Goal: Task Accomplishment & Management: Manage account settings

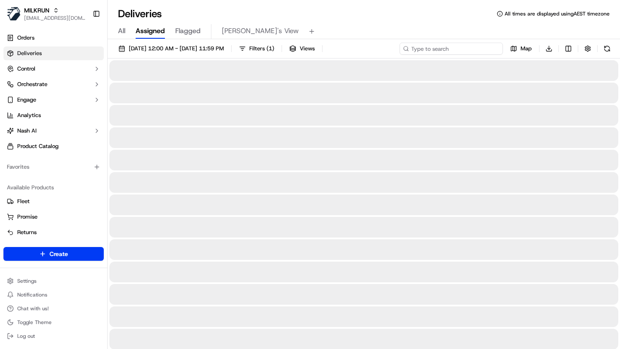
click at [442, 47] on input at bounding box center [451, 49] width 103 height 12
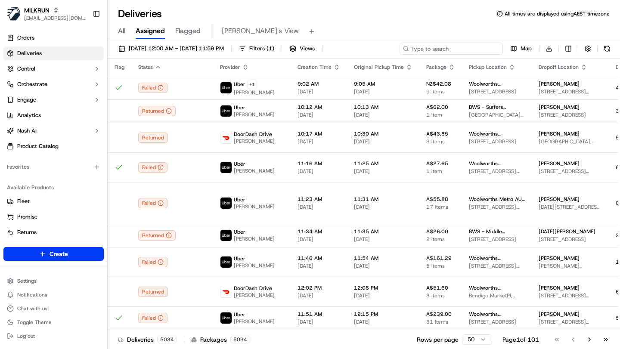
paste input "71c1f3cd-d14d-4f83-bed1-72b8b5c543cf"
type input "71c1f3cd-d14d-4f83-bed1-72b8b5c543cf"
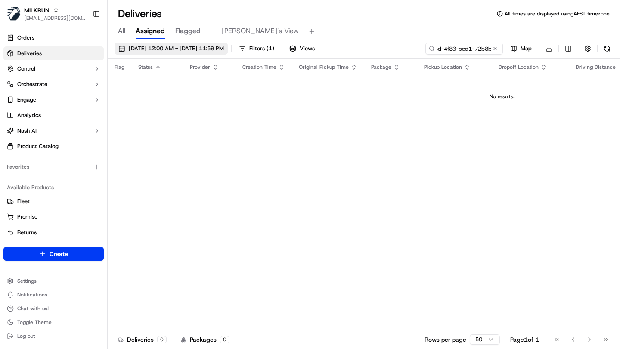
click at [206, 51] on span "19/09/2025 12:00 AM - 26/09/2025 11:59 PM" at bounding box center [176, 49] width 95 height 8
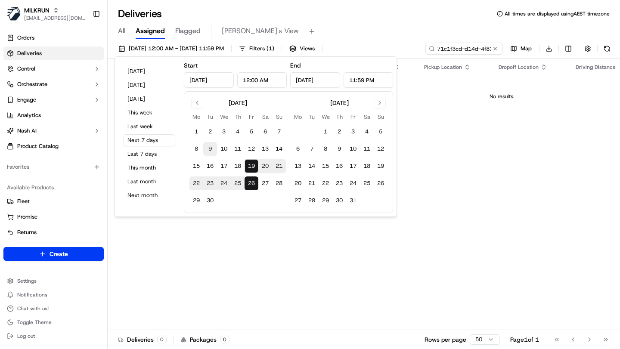
click at [211, 149] on button "9" at bounding box center [210, 149] width 14 height 14
type input "[DATE]"
click at [211, 149] on button "9" at bounding box center [210, 149] width 14 height 14
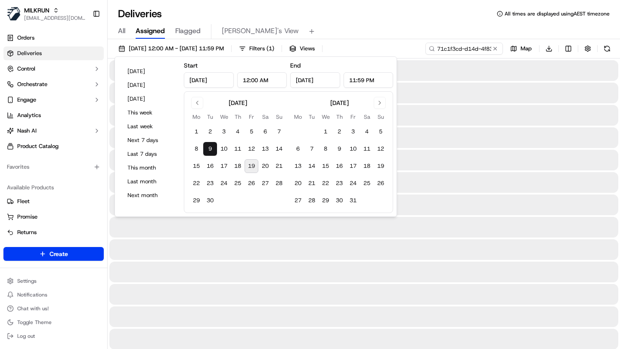
click at [332, 30] on div "All Assigned Flagged Mimi's View" at bounding box center [364, 31] width 513 height 15
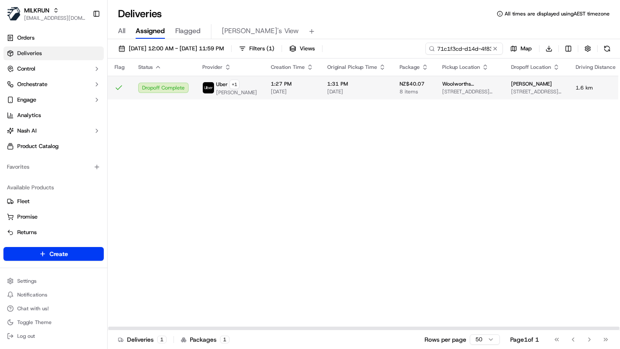
click at [271, 86] on span "1:27 PM" at bounding box center [292, 84] width 43 height 7
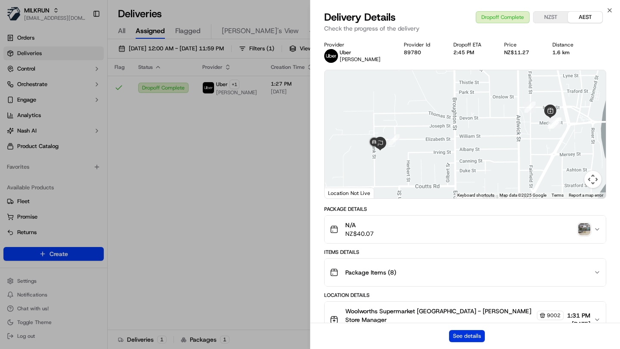
click at [464, 337] on button "See details" at bounding box center [467, 336] width 36 height 12
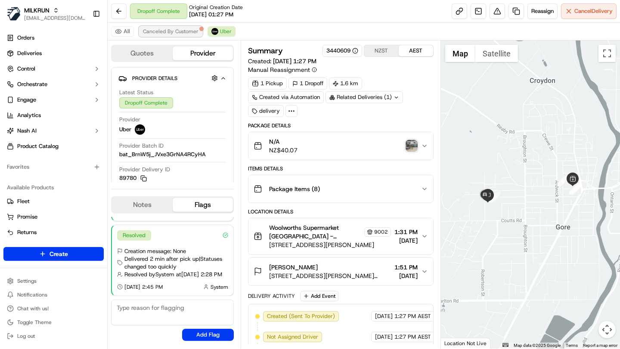
click at [181, 33] on span "Canceled By Customer" at bounding box center [171, 31] width 56 height 7
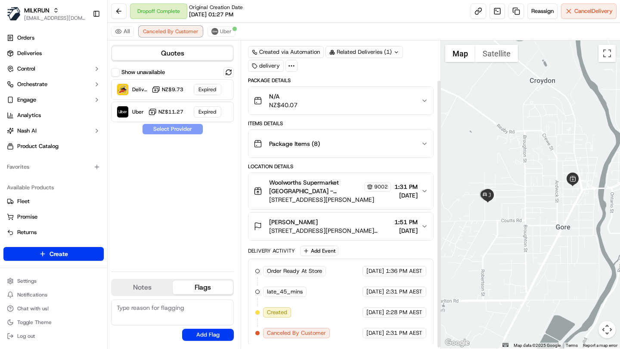
scroll to position [47, 0]
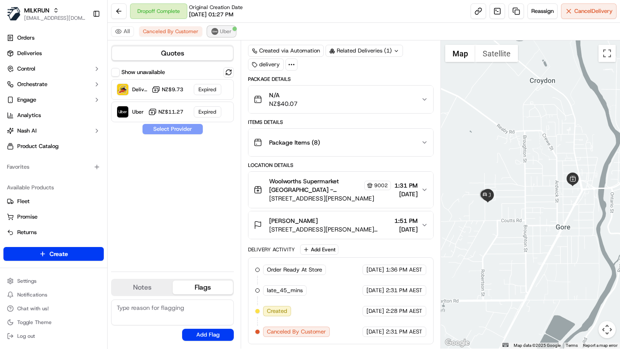
click at [220, 31] on span "Uber" at bounding box center [226, 31] width 12 height 7
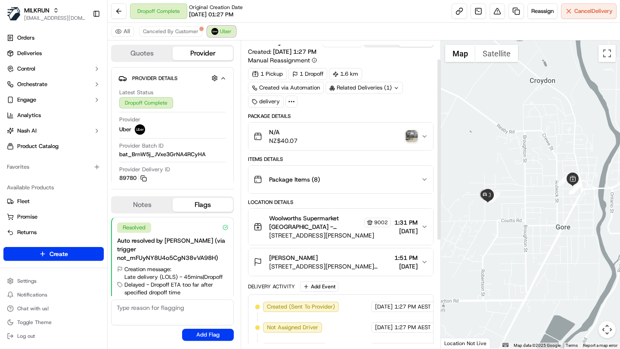
scroll to position [0, 0]
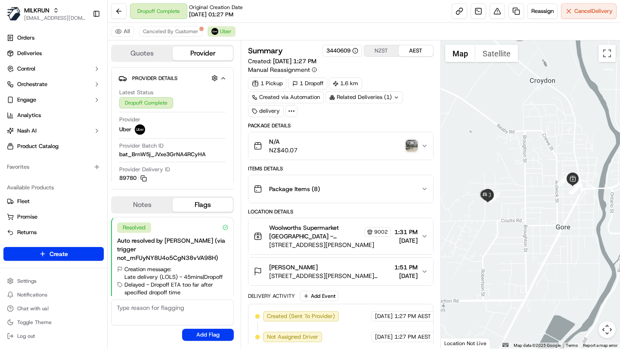
click at [294, 112] on icon at bounding box center [292, 111] width 8 height 8
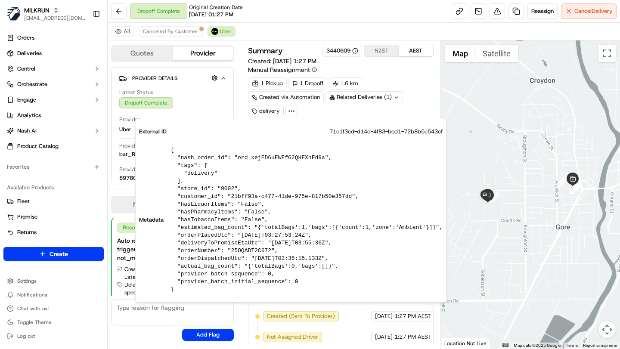
click at [342, 111] on div "1 Pickup 1 Dropoff 1.6 km Created via Automation Related Deliveries (1) delivery" at bounding box center [340, 98] width 185 height 40
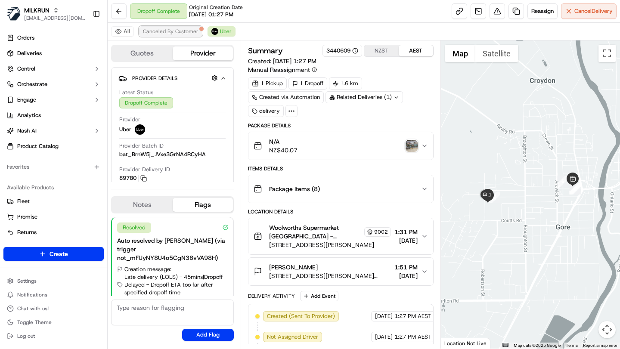
click at [172, 31] on span "Canceled By Customer" at bounding box center [171, 31] width 56 height 7
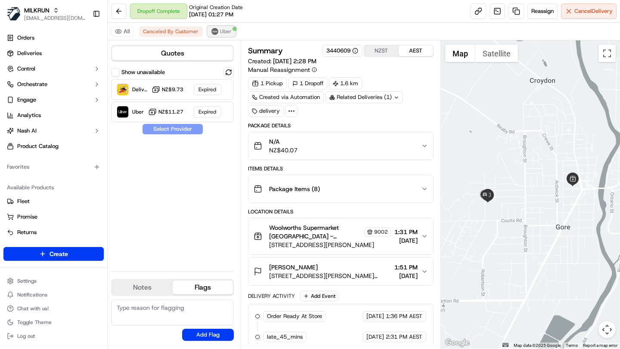
click at [215, 34] on img at bounding box center [215, 31] width 7 height 7
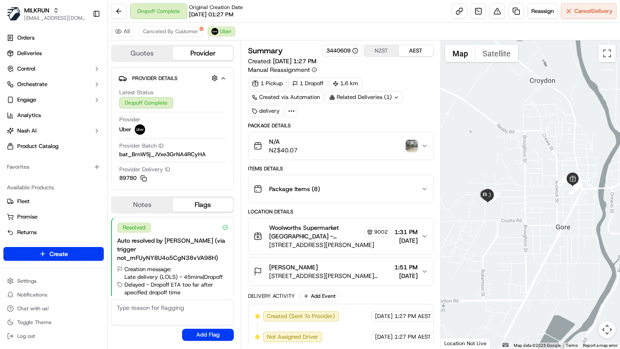
click at [337, 233] on span "Woolworths Supermarket NZ - Gore Store Manager" at bounding box center [315, 232] width 93 height 17
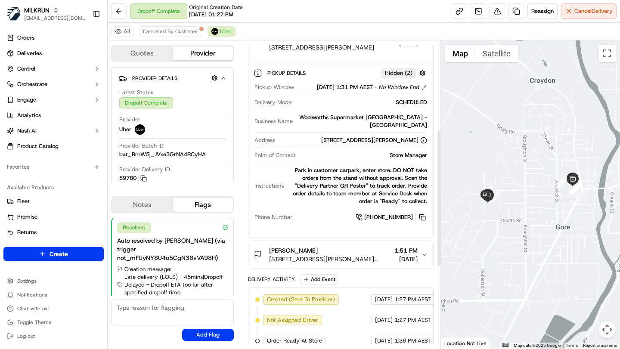
scroll to position [202, 0]
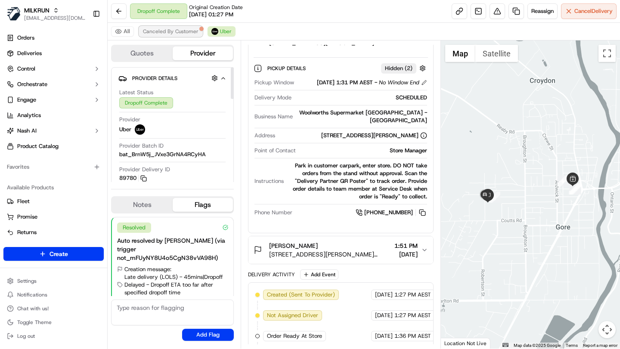
click at [182, 31] on span "Canceled By Customer" at bounding box center [171, 31] width 56 height 7
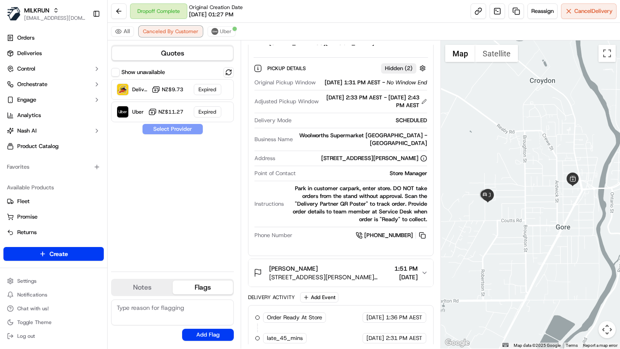
scroll to position [250, 0]
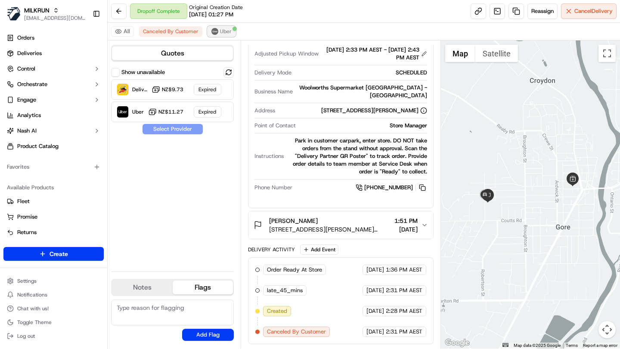
click at [222, 30] on span "Uber" at bounding box center [226, 31] width 12 height 7
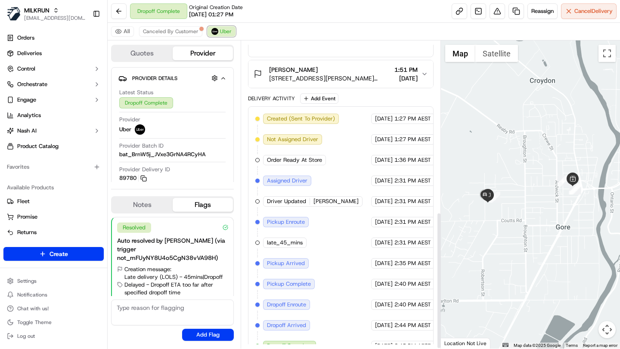
scroll to position [385, 0]
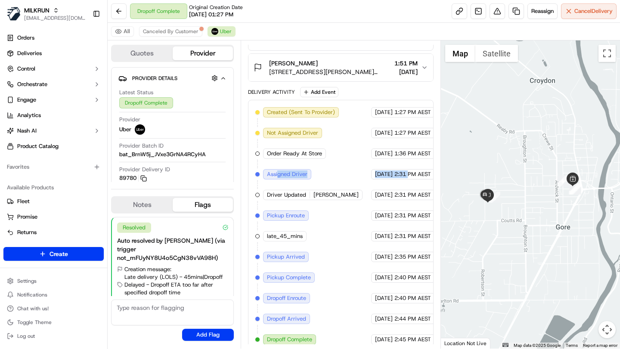
drag, startPoint x: 403, startPoint y: 168, endPoint x: 278, endPoint y: 168, distance: 124.9
click at [278, 167] on div "Created (Sent To Provider) Uber 09/09/2025 1:27 PM AEST Not Assigned Driver Ube…" at bounding box center [340, 226] width 171 height 238
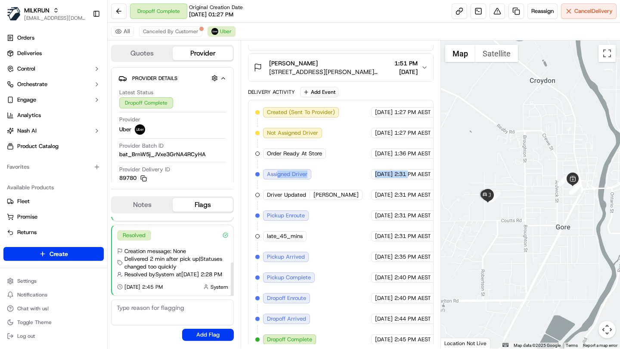
scroll to position [0, 0]
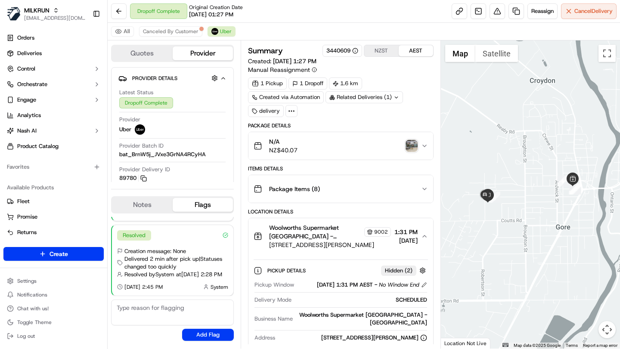
click at [143, 53] on button "Quotes" at bounding box center [142, 54] width 61 height 14
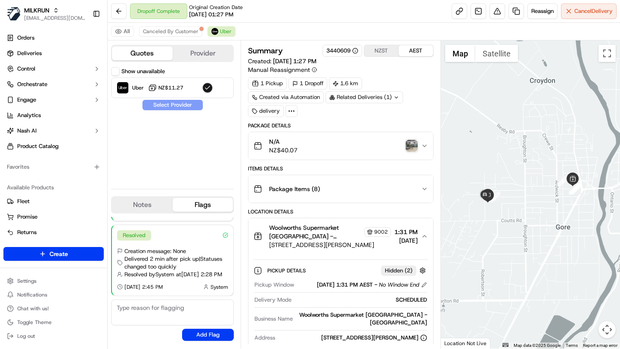
click at [134, 75] on div "Show unavailable" at bounding box center [138, 71] width 54 height 9
click at [115, 70] on button "Show unavailable" at bounding box center [115, 71] width 9 height 9
click at [187, 31] on span "Canceled By Customer" at bounding box center [171, 31] width 56 height 7
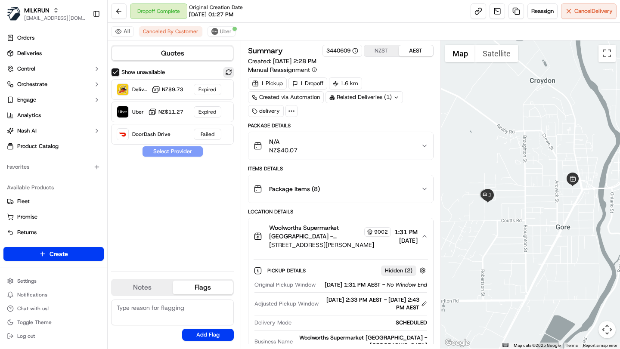
click at [227, 74] on button at bounding box center [229, 72] width 10 height 10
click at [178, 204] on div "Show unavailable DeliverEasy Dropoff ETA 30 minutes NZ$9.73 Uber Dropoff ETA 25…" at bounding box center [172, 166] width 123 height 198
click at [222, 30] on span "Uber" at bounding box center [226, 31] width 12 height 7
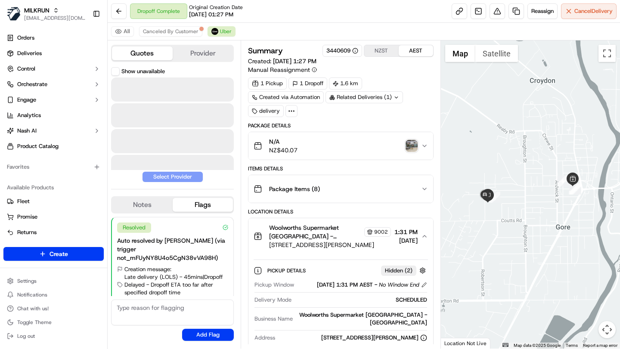
click at [160, 50] on button "Quotes" at bounding box center [142, 54] width 61 height 14
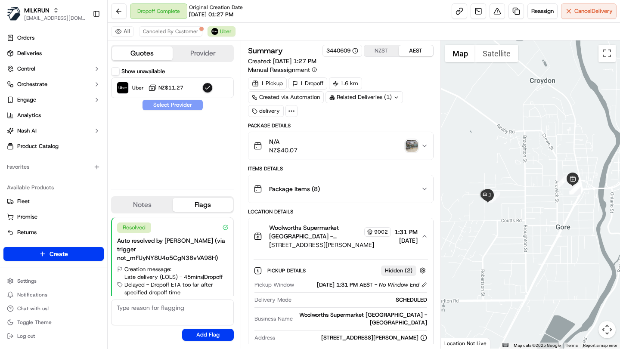
click at [115, 73] on button "Show unavailable" at bounding box center [115, 71] width 9 height 9
click at [292, 111] on icon at bounding box center [292, 111] width 8 height 8
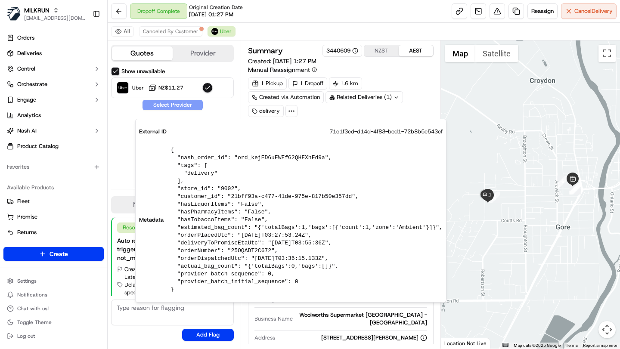
click at [374, 130] on span "71c1f3cd-d14d-4f83-bed1-72b8b5c543cf" at bounding box center [386, 132] width 113 height 8
click at [288, 157] on pre "{ "nash_order_id": "ord_kejED6uFWEfG2QHFXhFd9a", "tags": [ "delivery" ], "store…" at bounding box center [307, 219] width 272 height 147
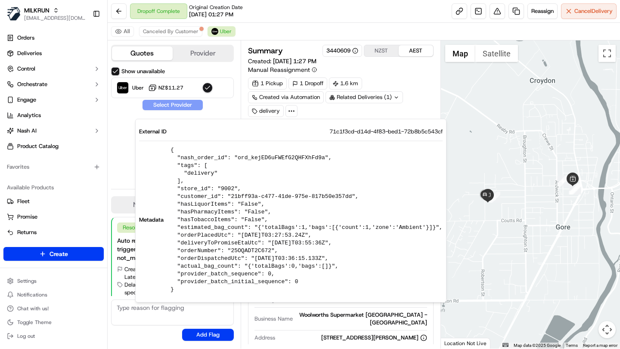
click at [227, 187] on pre "{ "nash_order_id": "ord_kejED6uFWEfG2QHFXhFd9a", "tags": [ "delivery" ], "store…" at bounding box center [307, 219] width 272 height 147
copy pre "9002"
click at [395, 66] on div "Summary 3440609 NZST AEST Created: 09/09/2025 1:27 PM Manual Reassignment" at bounding box center [340, 59] width 185 height 29
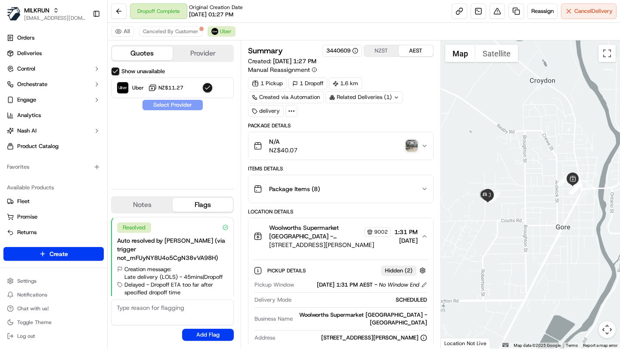
click at [293, 107] on icon at bounding box center [292, 111] width 8 height 8
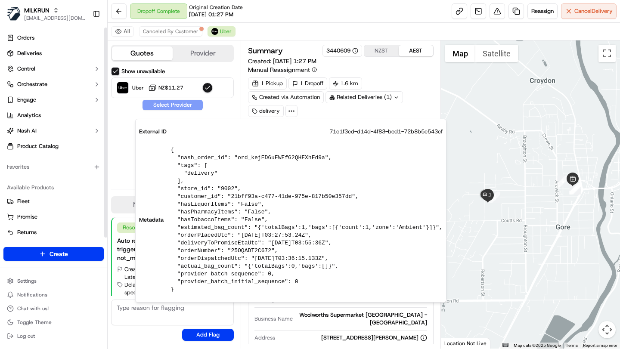
click at [126, 163] on div "Show unavailable Uber NZ$11.27 Select Provider" at bounding box center [172, 124] width 123 height 115
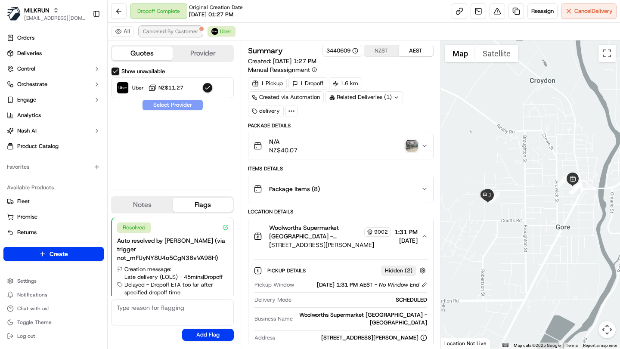
click at [155, 30] on span "Canceled By Customer" at bounding box center [171, 31] width 56 height 7
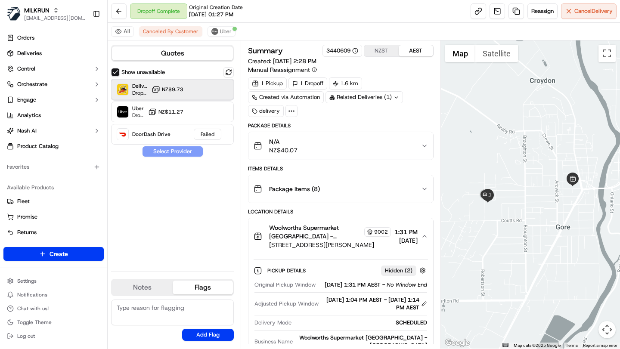
click at [136, 91] on span "Dropoff ETA 28 minutes" at bounding box center [140, 93] width 16 height 7
click at [181, 151] on button "Assign Provider" at bounding box center [172, 151] width 61 height 10
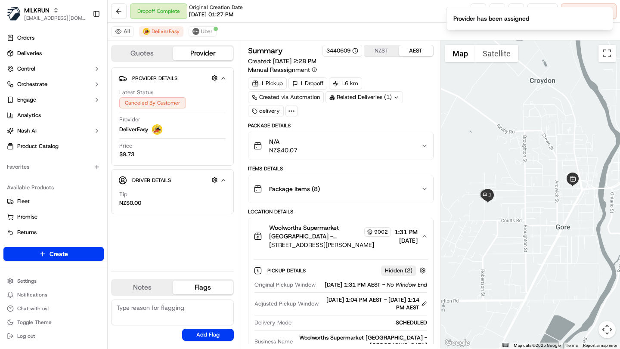
click at [147, 242] on div "Provider Details Hidden ( 5 ) Latest Status Canceled By Customer Provider Deliv…" at bounding box center [172, 166] width 123 height 198
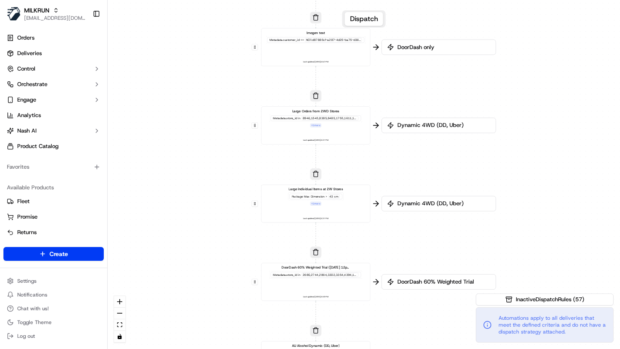
drag, startPoint x: 305, startPoint y: 64, endPoint x: 245, endPoint y: 349, distance: 291.6
click at [245, 349] on div "0 0 0 0 0 0 0 0 0 0 0 0 0 0 0 0 0 Order / Delivery Received DD Jack Testing Acc…" at bounding box center [364, 174] width 513 height 349
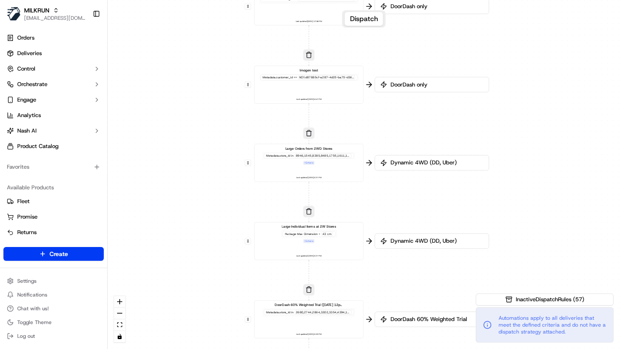
drag, startPoint x: 453, startPoint y: 83, endPoint x: 451, endPoint y: 278, distance: 195.2
click at [451, 277] on div "0 0 0 0 0 0 0 0 0 0 0 0 0 0 0 0 0 Order / Delivery Received DD Jack Testing Acc…" at bounding box center [364, 174] width 513 height 349
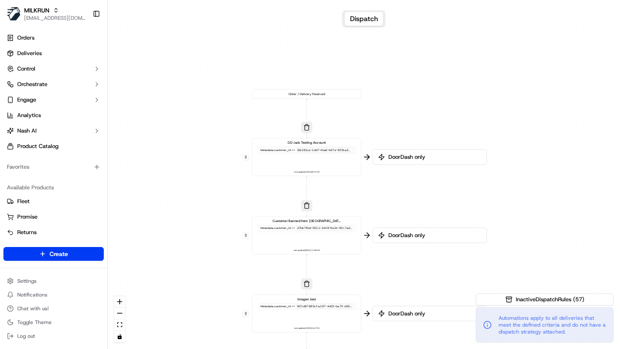
drag, startPoint x: 504, startPoint y: 35, endPoint x: 504, endPoint y: 99, distance: 63.8
click at [504, 99] on div "0 0 0 0 0 0 0 0 0 0 0 0 0 0 0 0 0 Order / Delivery Received DD Jack Testing Acc…" at bounding box center [364, 174] width 513 height 349
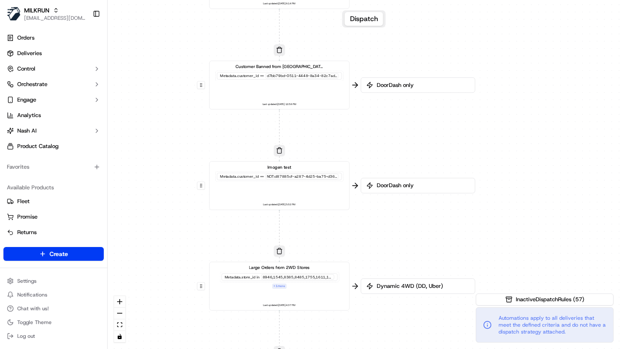
drag, startPoint x: 389, startPoint y: 298, endPoint x: 388, endPoint y: 137, distance: 160.7
click at [388, 137] on div "0 0 0 0 0 0 0 0 0 0 0 0 0 0 0 0 0 Order / Delivery Received DD Jack Testing Acc…" at bounding box center [364, 174] width 513 height 349
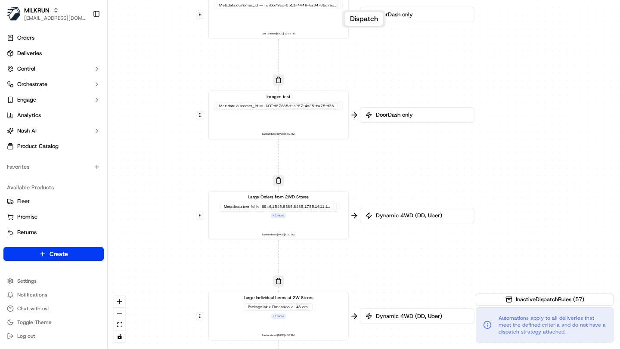
drag, startPoint x: 371, startPoint y: 245, endPoint x: 371, endPoint y: 176, distance: 68.9
click at [371, 176] on div "0 0 0 0 0 0 0 0 0 0 0 0 0 0 0 0 0 Order / Delivery Received DD Jack Testing Acc…" at bounding box center [364, 174] width 513 height 349
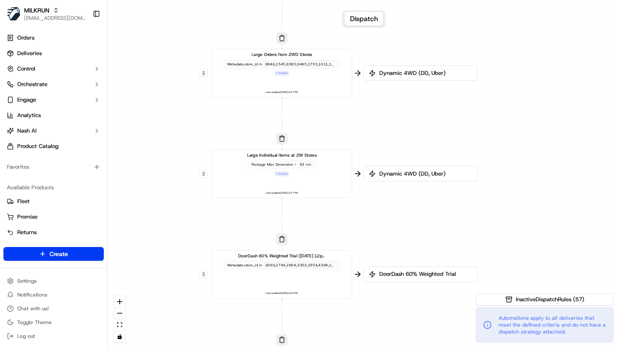
drag, startPoint x: 391, startPoint y: 188, endPoint x: 395, endPoint y: 46, distance: 141.8
click at [395, 46] on div "0 0 0 0 0 0 0 0 0 0 0 0 0 0 0 0 0 Order / Delivery Received DD Jack Testing Acc…" at bounding box center [364, 174] width 513 height 349
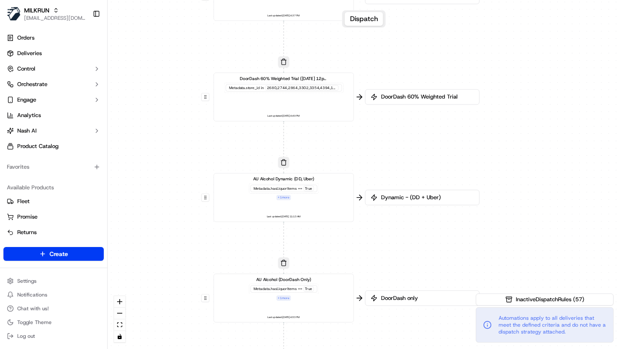
drag, startPoint x: 377, startPoint y: 211, endPoint x: 378, endPoint y: 37, distance: 173.6
click at [378, 37] on div "0 0 0 0 0 0 0 0 0 0 0 0 0 0 0 0 0 Order / Delivery Received DD Jack Testing Acc…" at bounding box center [364, 174] width 513 height 349
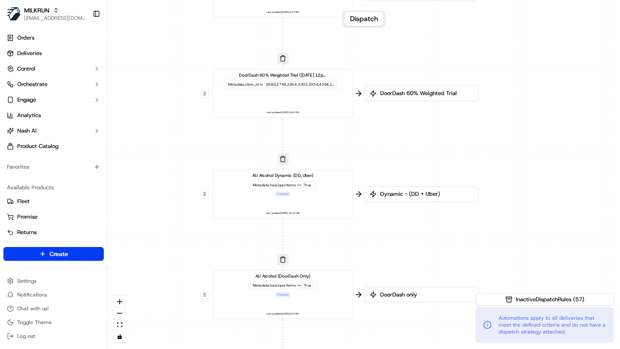
click at [296, 101] on div "DoorDash 60% Weighted Trial ([DATE] 12pm) ([DATE] 5pm) Metadata .store_id in 26…" at bounding box center [283, 94] width 130 height 44
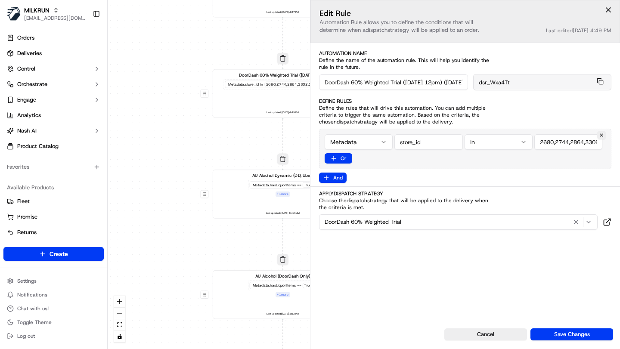
click at [200, 149] on div "0 0 0 0 0 0 0 0 0 0 0 0 0 0 0 0 0 Order / Delivery Received DD Jack Testing Acc…" at bounding box center [364, 174] width 513 height 349
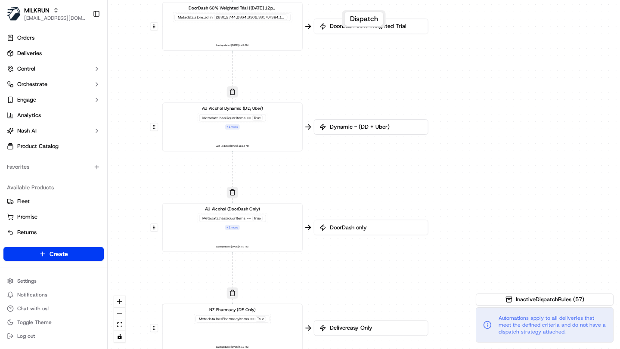
drag, startPoint x: 427, startPoint y: 253, endPoint x: 349, endPoint y: 151, distance: 129.1
click at [349, 151] on div "0 0 0 0 0 0 0 0 0 0 0 0 0 0 0 0 0 Order / Delivery Received DD Jack Testing Acc…" at bounding box center [364, 174] width 513 height 349
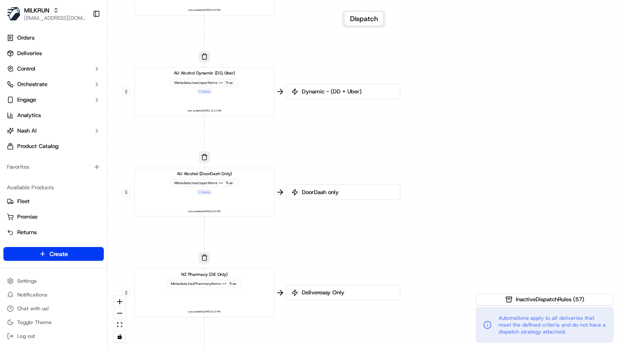
click at [246, 197] on div "AU Alcohol (DoorDash Only) Metadata .hasLiquorItems == True + 1 more Last updat…" at bounding box center [205, 193] width 130 height 44
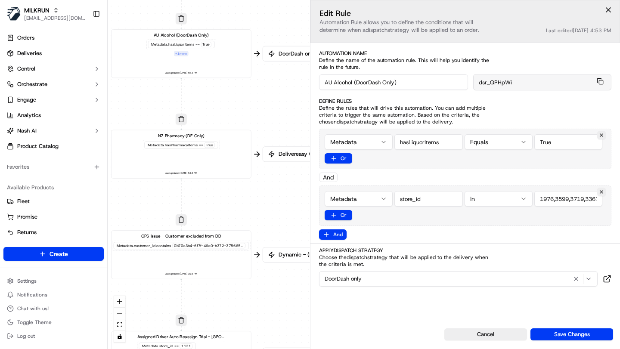
drag, startPoint x: 292, startPoint y: 247, endPoint x: 269, endPoint y: 108, distance: 140.7
click at [269, 108] on div "0 0 0 0 0 0 0 0 0 0 0 0 0 0 0 0 0 Order / Delivery Received DD Jack Testing Acc…" at bounding box center [364, 174] width 513 height 349
click at [218, 154] on div "NZ Pharmacy (DE Only) Metadata .hasPharmacyItems == True Last updated: 23/01/20…" at bounding box center [181, 155] width 130 height 44
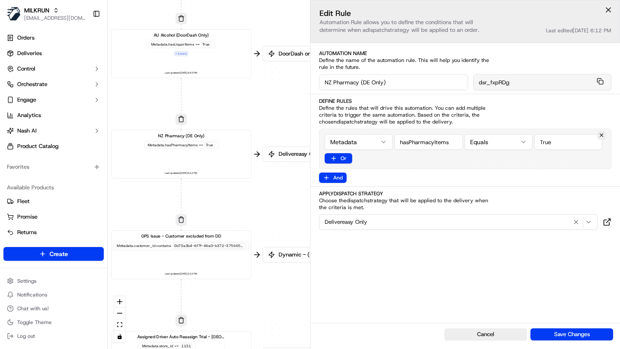
click at [220, 258] on div "GPS Issue - Customer excluded from DD Metadata .customer_id contains 0b70a3b4-6…" at bounding box center [181, 256] width 130 height 44
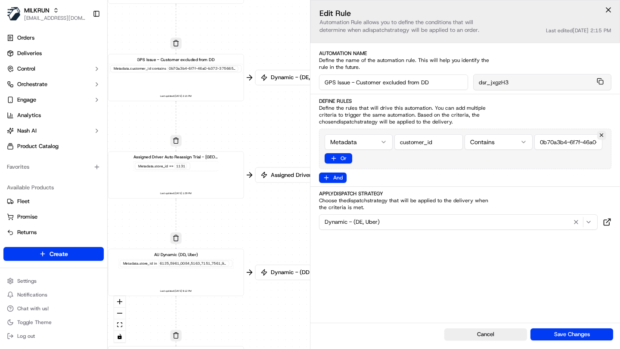
drag, startPoint x: 250, startPoint y: 317, endPoint x: 243, endPoint y: 137, distance: 179.4
click at [243, 137] on div "0 0 0 0 0 0 0 0 0 0 0 0 0 0 0 0 0 Order / Delivery Received DD Jack Testing Acc…" at bounding box center [364, 174] width 513 height 349
click at [207, 178] on div "Assigned Driver Auto Reassign Trial - Bankstown Metadata .store_id == 1131 Last…" at bounding box center [176, 174] width 126 height 42
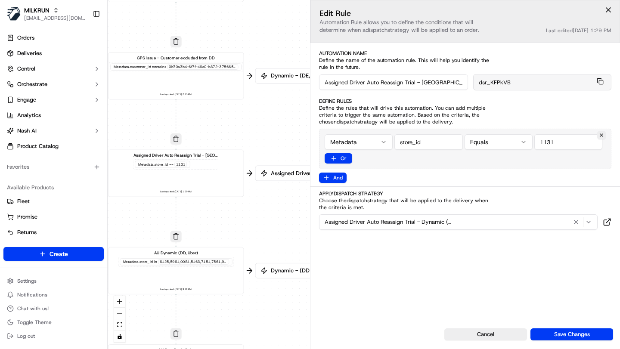
click at [211, 274] on div "AU Dynamic (DD, Uber) Metadata .store_id in Last updated: 18/09/2025 9:12 PM" at bounding box center [176, 271] width 126 height 42
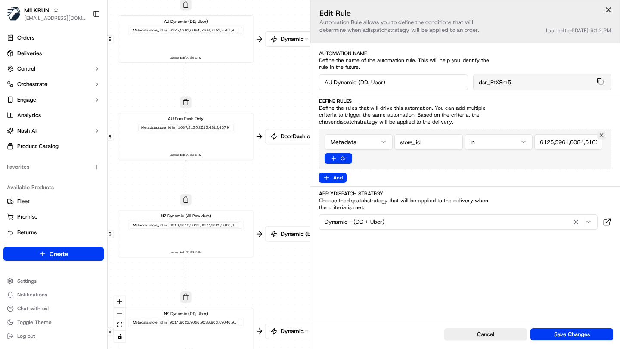
drag, startPoint x: 239, startPoint y: 317, endPoint x: 250, endPoint y: 53, distance: 264.4
click at [251, 53] on div "0 0 0 0 0 0 0 0 0 0 0 0 0 0 0 0 0 Order / Delivery Received DD Jack Testing Acc…" at bounding box center [364, 174] width 513 height 349
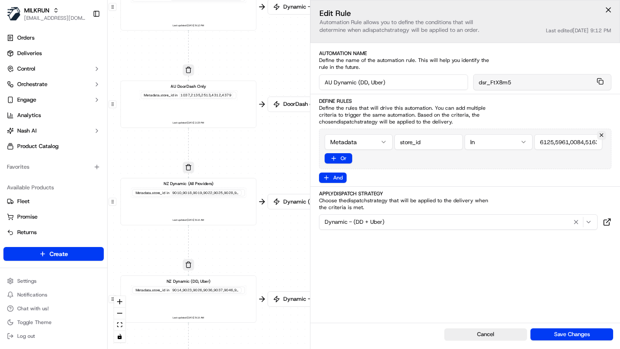
click at [216, 212] on div "NZ Dynamic (All Providers) Metadata .store_id in 9010,9018,9019,9022,9025,9028,…" at bounding box center [189, 202] width 126 height 42
click at [223, 300] on div "NZ Dynamic (DD, Uber) Metadata .store_id in 9014,9023,9026,9036,9037,9046,9443,…" at bounding box center [189, 299] width 126 height 42
drag, startPoint x: 233, startPoint y: 316, endPoint x: 234, endPoint y: 117, distance: 199.0
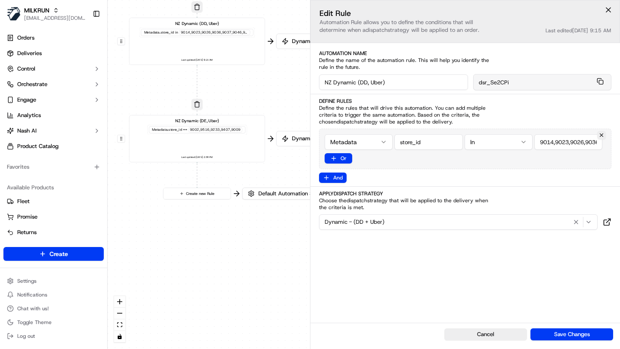
drag, startPoint x: 260, startPoint y: 286, endPoint x: 269, endPoint y: 28, distance: 258.2
click at [269, 28] on div "0 0 0 0 0 0 0 0 0 0 0 0 0 0 0 0 0 Order / Delivery Received DD Jack Testing Acc…" at bounding box center [364, 174] width 513 height 349
click at [234, 148] on div "NZ Dynamic (DE, Uber) Metadata .store_id == 9002,9516,9233,9407,9009 Last updat…" at bounding box center [197, 139] width 126 height 42
click at [604, 221] on icon at bounding box center [607, 222] width 9 height 9
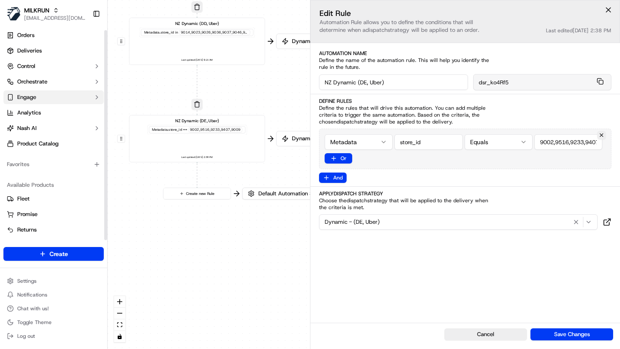
click at [35, 100] on span "Engage" at bounding box center [26, 97] width 19 height 8
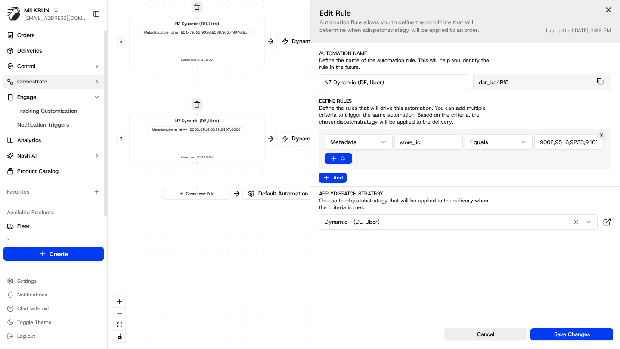
click at [34, 81] on span "Orchestrate" at bounding box center [32, 82] width 30 height 8
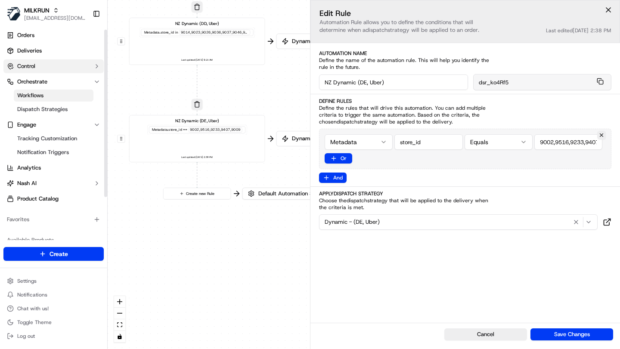
click at [37, 68] on button "Control" at bounding box center [53, 66] width 100 height 14
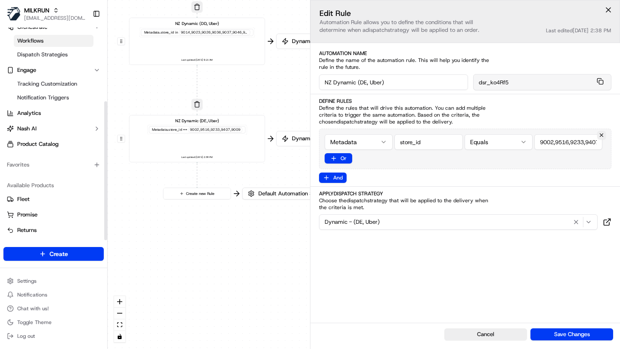
scroll to position [113, 0]
click at [42, 285] on html "MILKRUN ijones@woolworths.com.au Toggle Sidebar Orders Deliveries Control Provi…" at bounding box center [310, 174] width 620 height 349
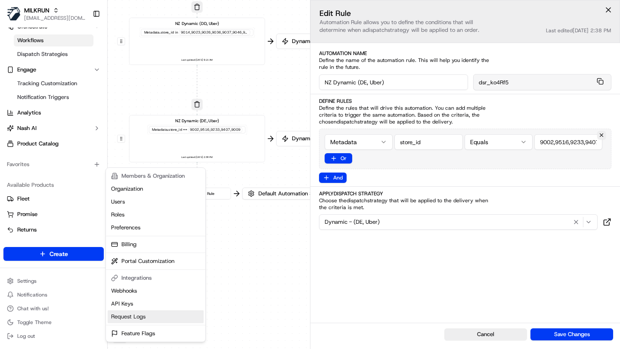
click at [134, 319] on link "Request Logs" at bounding box center [156, 317] width 96 height 13
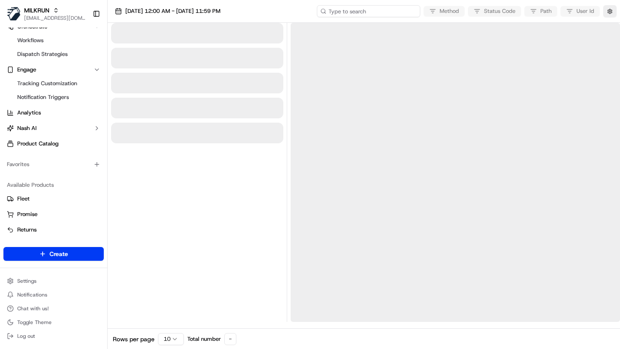
click at [381, 12] on input at bounding box center [368, 11] width 103 height 12
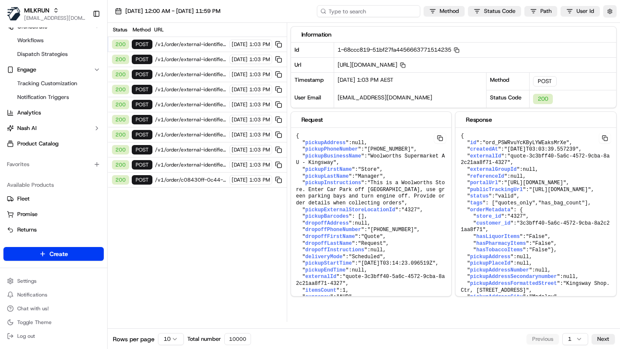
paste input "ord_kejED6uFWEfG2QHFXhFd9a"
type input "ord_kejED6uFWEfG2QHFXhFd9a"
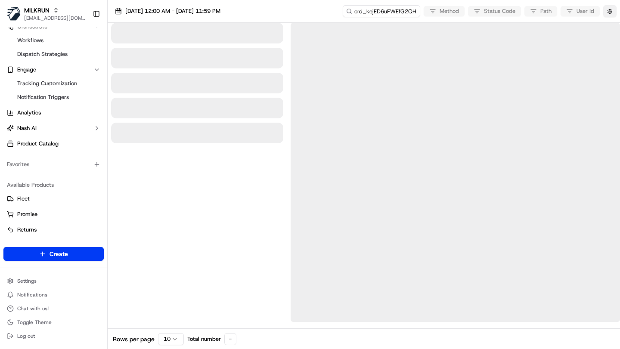
click at [606, 11] on button "button" at bounding box center [610, 11] width 13 height 12
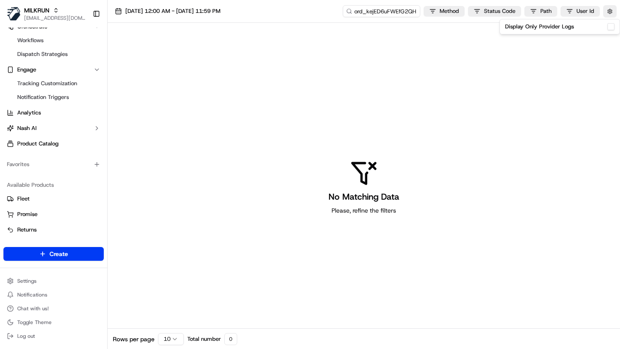
click at [612, 28] on button "Display Only Provider Logs" at bounding box center [611, 26] width 7 height 7
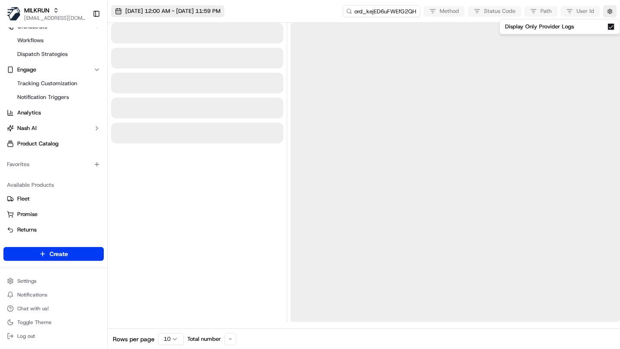
click at [216, 14] on span "19/09/2025 12:00 AM - 19/09/2025 11:59 PM" at bounding box center [172, 11] width 95 height 8
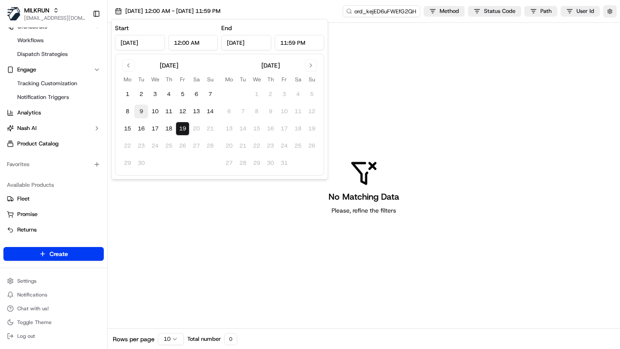
click at [143, 113] on button "9" at bounding box center [141, 112] width 14 height 14
type input "Sep 9, 2025"
click at [143, 113] on button "9" at bounding box center [141, 112] width 14 height 14
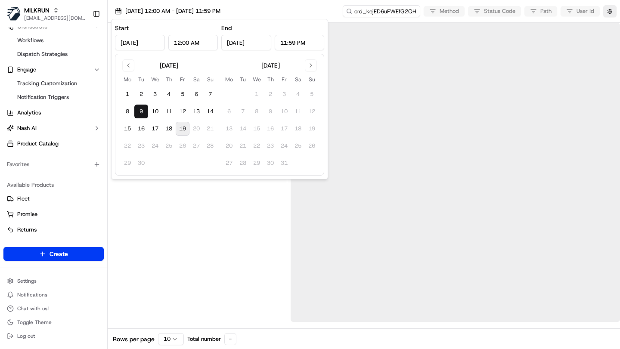
click at [194, 224] on div at bounding box center [197, 172] width 172 height 299
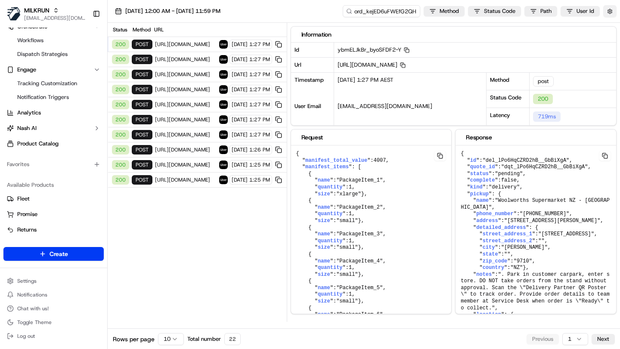
click at [610, 10] on button "button" at bounding box center [610, 11] width 13 height 12
click at [227, 292] on div "Status Method URL 200 post https://api.uber.com/v1/customers/be5bc4f0-52a5-4578…" at bounding box center [197, 172] width 179 height 299
click at [199, 226] on div "Status Method URL 200 post https://api.uber.com/v1/customers/be5bc4f0-52a5-4578…" at bounding box center [197, 172] width 179 height 299
click at [194, 47] on span "https://api.uber.com/v1/customers/be5bc4f0-52a5-4578-9ad9-acedc3da1b61/deliveri…" at bounding box center [186, 44] width 62 height 7
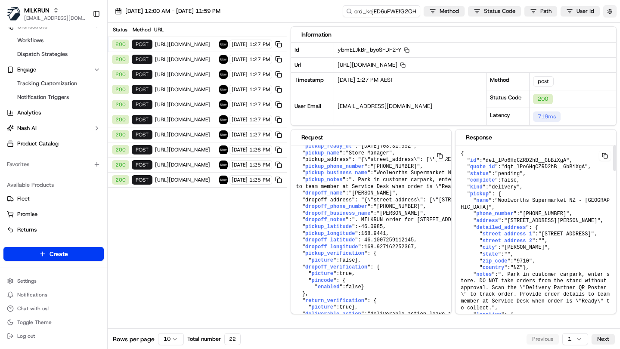
click at [610, 11] on button "button" at bounding box center [610, 11] width 13 height 12
click at [610, 25] on button "Display Only Provider Logs" at bounding box center [611, 26] width 7 height 7
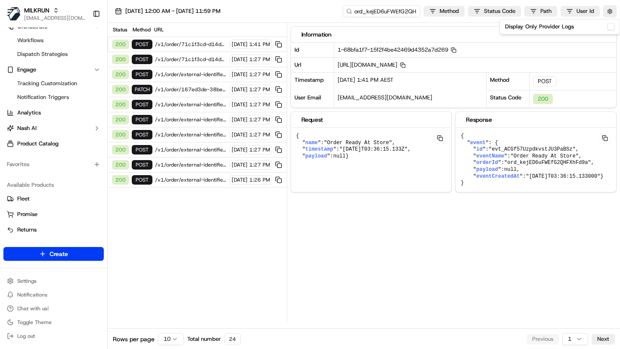
click at [190, 44] on span "/v1/order/71c1f3cd-d14d-4f83-bed1-72b8b5c543cf/events" at bounding box center [191, 44] width 72 height 7
click at [190, 181] on span "/v1/order/external-identifier/167ed3de-38be-4d12-9c55-2c00f73f37de" at bounding box center [191, 180] width 72 height 7
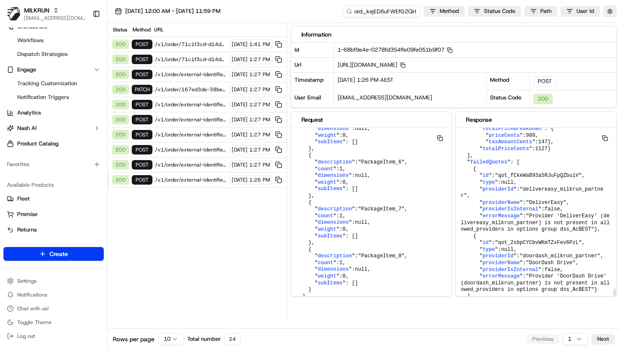
scroll to position [1264, 0]
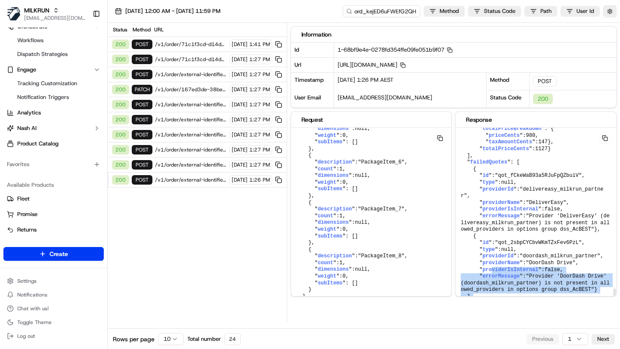
drag, startPoint x: 605, startPoint y: 296, endPoint x: 492, endPoint y: 270, distance: 115.8
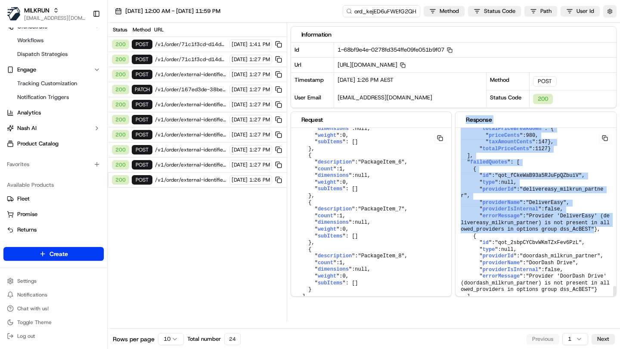
click at [450, 228] on div "Request { " pickupAddress ": null , " pickupPhoneNumber ": "+64(03) 209 0020" ,…" at bounding box center [454, 204] width 327 height 185
click at [536, 233] on span ""Provider 'DeliverEasy' (delivereasy_milkrun_partner) is not present in allowed…" at bounding box center [535, 222] width 149 height 19
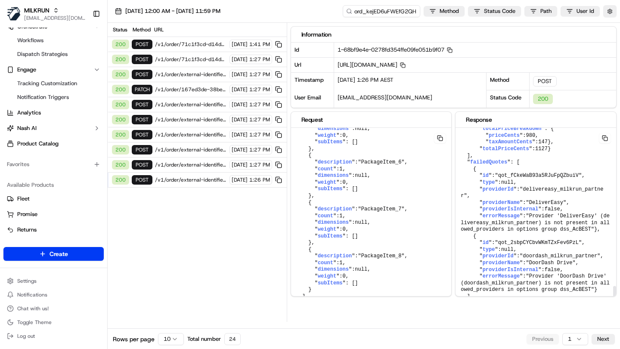
click at [578, 233] on span ""Provider 'DeliverEasy' (delivereasy_milkrun_partner) is not present in allowed…" at bounding box center [535, 222] width 149 height 19
copy span "dss_AcBEST"
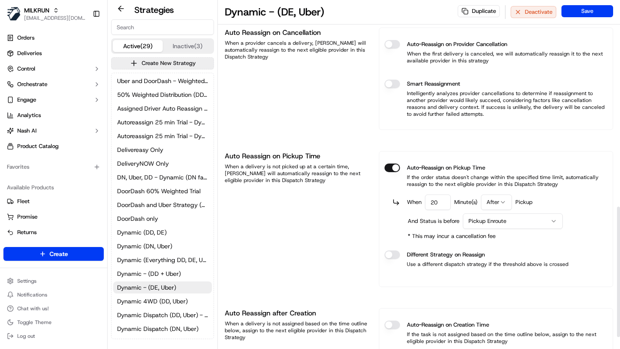
scroll to position [553, 0]
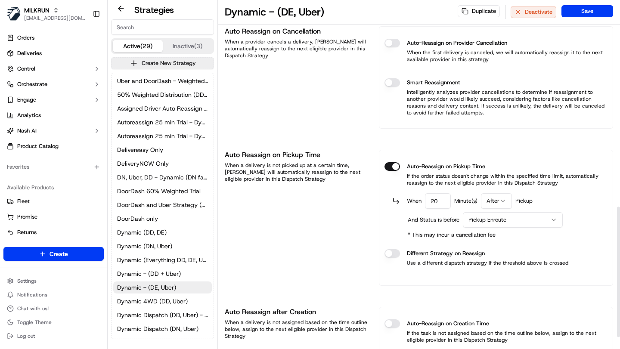
click at [342, 98] on div "Auto Reassign on Cancellation When a provider cancels a delivery, Nash will aut…" at bounding box center [297, 77] width 144 height 103
click at [154, 288] on span "Dynamic - (DE, Uber)" at bounding box center [146, 287] width 59 height 9
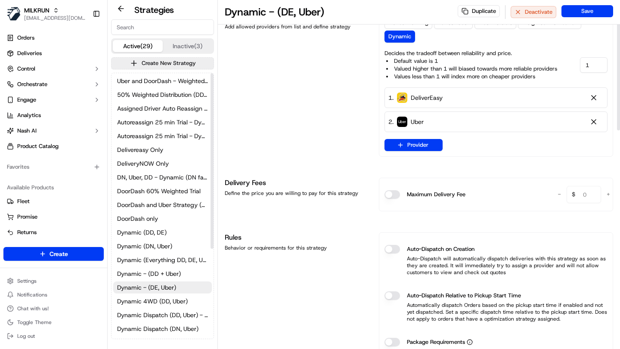
scroll to position [0, 0]
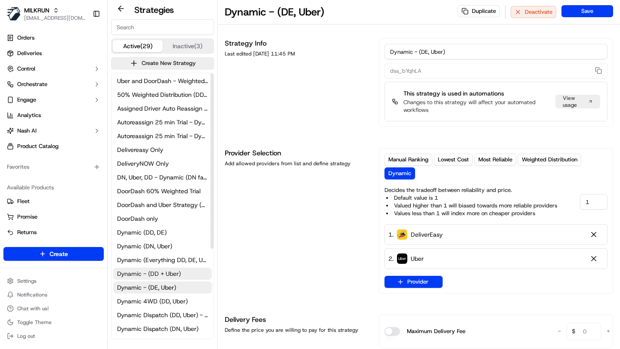
click at [164, 270] on span "Dynamic - (DD + Uber)" at bounding box center [149, 274] width 64 height 9
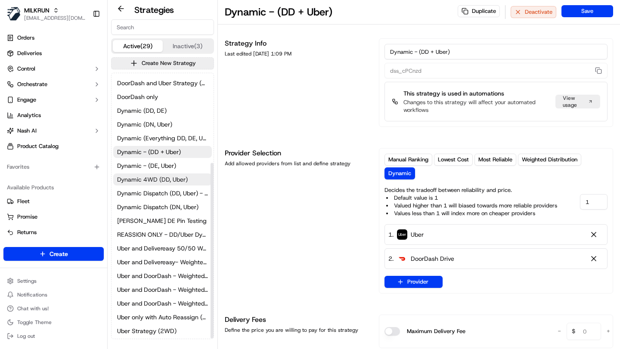
scroll to position [136, 0]
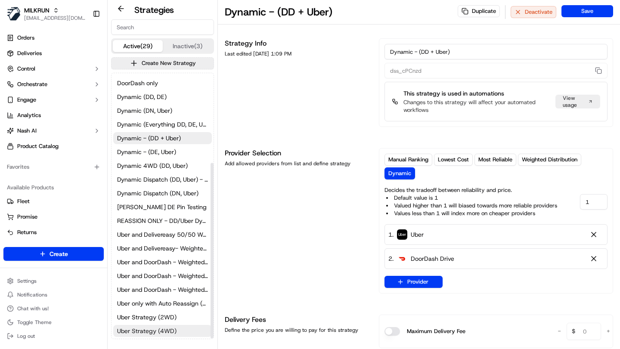
click at [141, 328] on span "Uber Strategy (4WD)" at bounding box center [146, 331] width 59 height 9
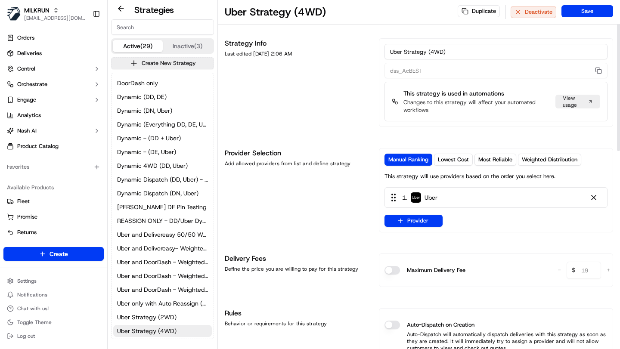
click at [294, 212] on div "Provider Selection Add allowed providers from list and define strategy" at bounding box center [297, 190] width 144 height 84
click at [145, 332] on span "Uber Strategy (4WD)" at bounding box center [146, 331] width 59 height 9
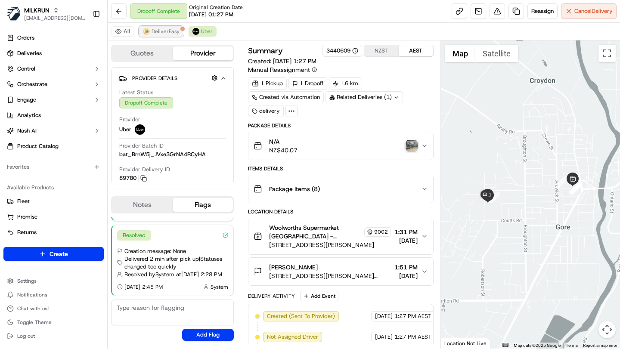
click at [158, 29] on span "DeliverEasy" at bounding box center [166, 31] width 28 height 7
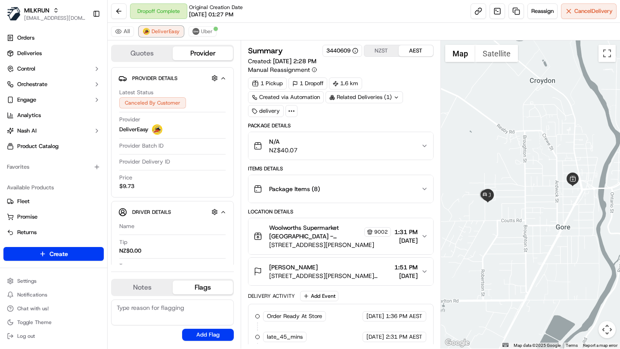
scroll to position [47, 0]
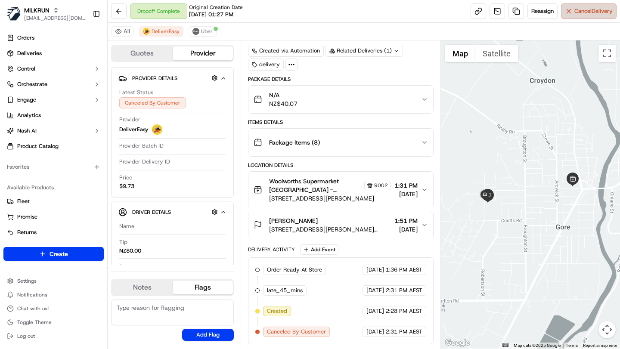
click at [597, 11] on span "Cancel Delivery" at bounding box center [594, 11] width 38 height 8
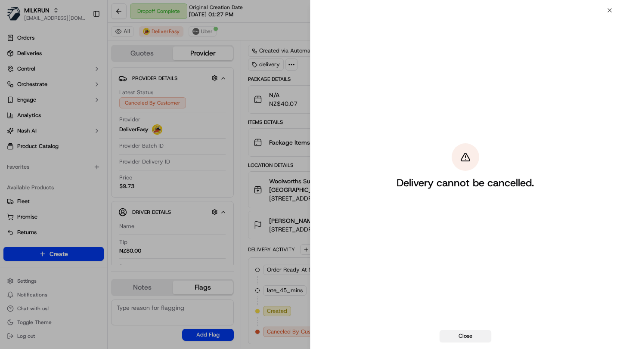
click at [473, 337] on button "Close" at bounding box center [466, 336] width 52 height 12
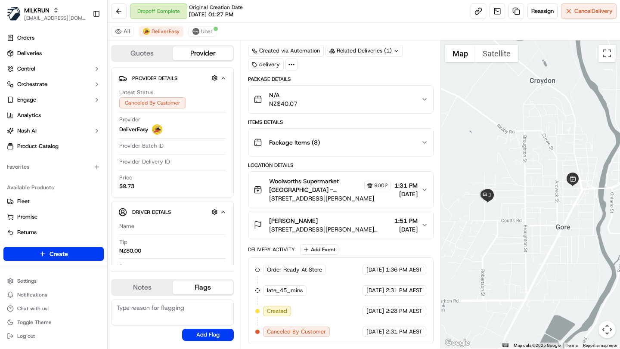
click at [293, 12] on div "Dropoff Complete Original Creation Date 09/09/2025 01:27 PM Reassign Cancel Del…" at bounding box center [364, 11] width 513 height 23
click at [303, 10] on div "Dropoff Complete Original Creation Date 09/09/2025 01:27 PM Reassign Cancel Del…" at bounding box center [364, 11] width 513 height 23
click at [211, 34] on span "Uber" at bounding box center [207, 31] width 12 height 7
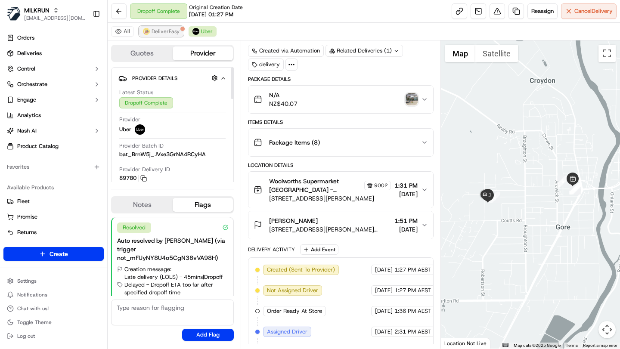
click at [171, 32] on span "DeliverEasy" at bounding box center [166, 31] width 28 height 7
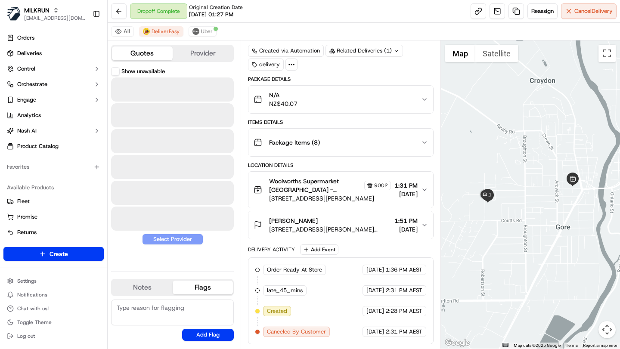
click at [142, 53] on button "Quotes" at bounding box center [142, 54] width 61 height 14
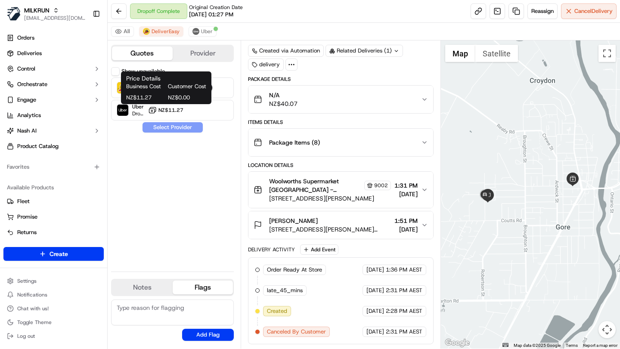
click at [194, 184] on div "Show unavailable DeliverEasy Dropoff ETA 26 minutes NZ$9.73 Uber Dropoff ETA 22…" at bounding box center [172, 166] width 123 height 198
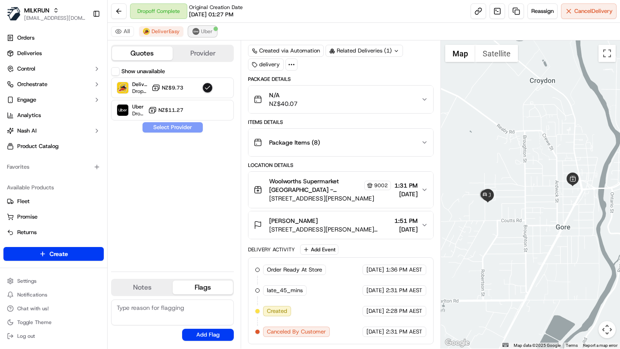
click at [205, 31] on span "Uber" at bounding box center [207, 31] width 12 height 7
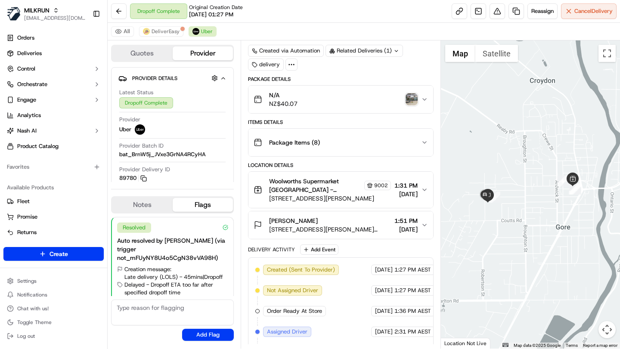
click at [290, 67] on icon at bounding box center [292, 65] width 8 height 8
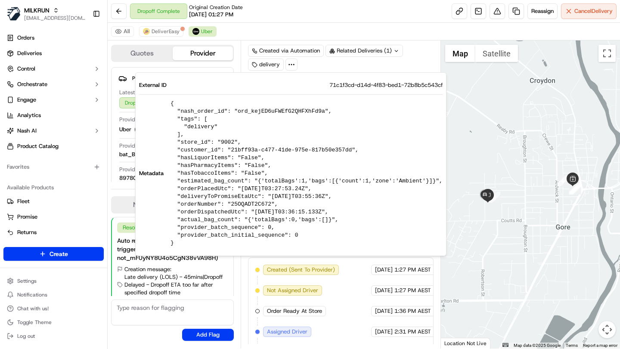
click at [278, 112] on pre "{ "nash_order_id": "ord_kejED6uFWEfG2QHFXhFd9a", "tags": [ "delivery" ], "store…" at bounding box center [307, 173] width 272 height 147
copy pre "ord_kejED6uFWEfG2QHFXhFd9a"
click at [357, 23] on div "All DeliverEasy Uber" at bounding box center [364, 32] width 513 height 18
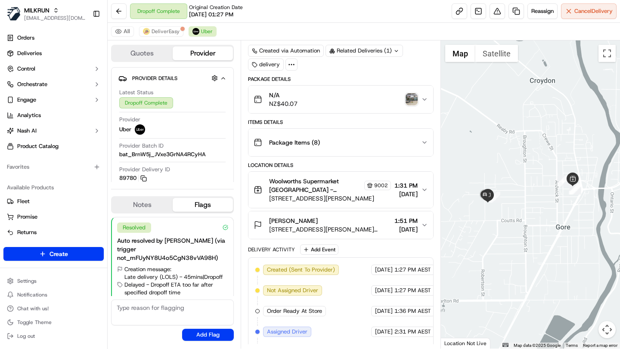
click at [289, 65] on icon at bounding box center [292, 65] width 8 height 8
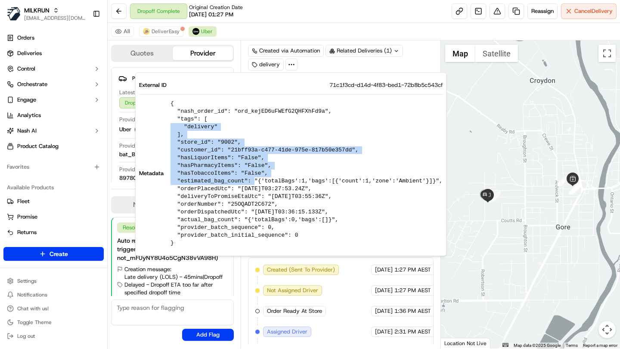
drag, startPoint x: 165, startPoint y: 126, endPoint x: 255, endPoint y: 188, distance: 109.2
click at [255, 186] on div "Metadata { "nash_order_id": "ord_kejED6uFWEfG2QHFXhFd9a", "tags": [ "delivery" …" at bounding box center [291, 173] width 304 height 147
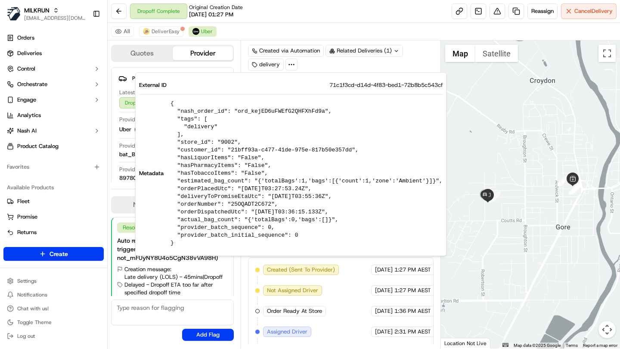
click at [266, 11] on div "Dropoff Complete Original Creation Date 09/09/2025 01:27 PM Reassign Cancel Del…" at bounding box center [364, 11] width 513 height 23
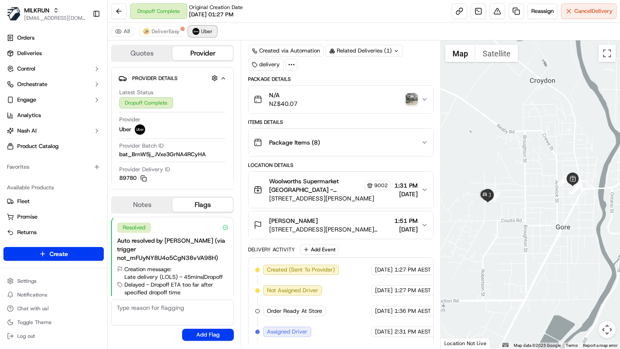
click at [202, 36] on button "Uber" at bounding box center [203, 31] width 28 height 10
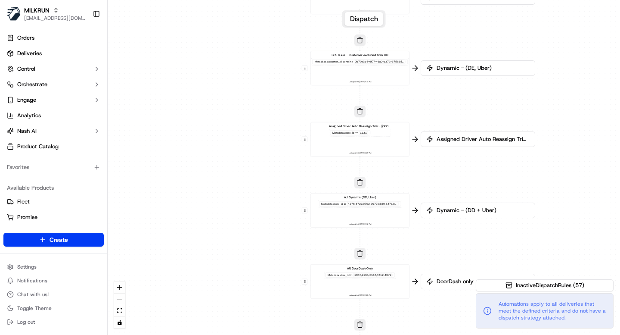
drag, startPoint x: 285, startPoint y: 289, endPoint x: 292, endPoint y: -23, distance: 312.4
click at [292, 0] on html "MILKRUN [EMAIL_ADDRESS][DOMAIN_NAME] Toggle Sidebar Orders Deliveries Control O…" at bounding box center [310, 167] width 620 height 335
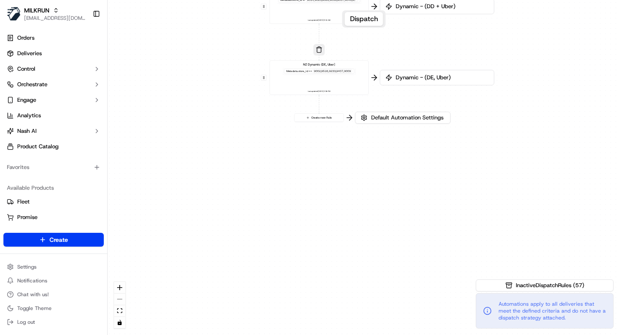
drag, startPoint x: 295, startPoint y: 262, endPoint x: 242, endPoint y: -60, distance: 326.1
click at [242, 0] on html "MILKRUN [EMAIL_ADDRESS][DOMAIN_NAME] Toggle Sidebar Orders Deliveries Control O…" at bounding box center [310, 167] width 620 height 335
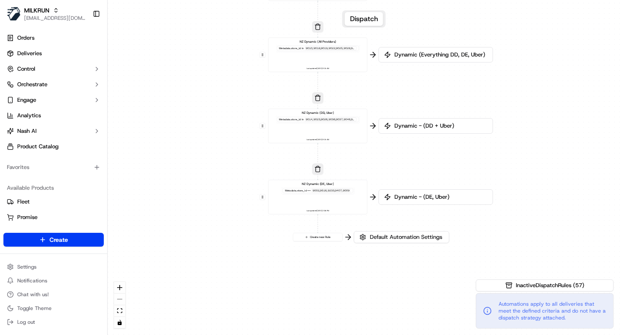
drag, startPoint x: 334, startPoint y: 137, endPoint x: 334, endPoint y: 270, distance: 133.6
click at [334, 270] on div "0 0 0 0 0 0 0 0 0 0 0 0 0 0 0 0 0 Order / Delivery Received DD Jack Testing Acc…" at bounding box center [364, 167] width 513 height 335
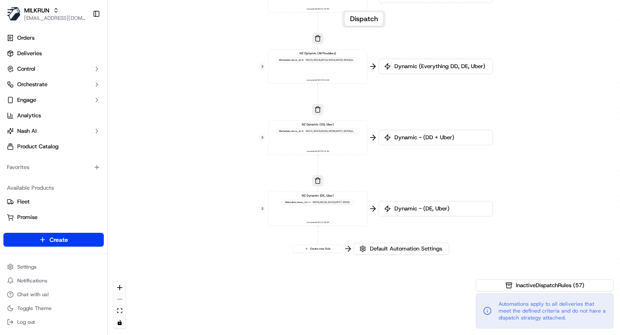
click at [322, 205] on div "Metadata .store_id == 9002,9516,9233,9407,9009" at bounding box center [318, 202] width 73 height 7
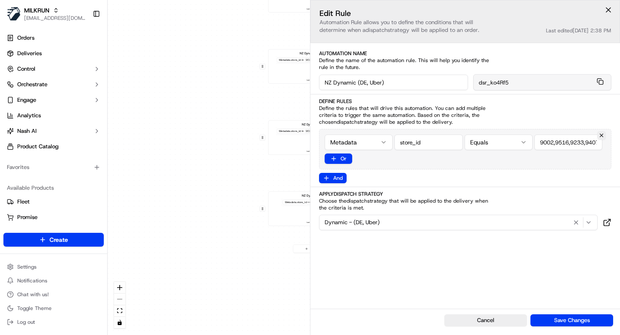
click at [294, 204] on div "Metadata .store_id == 9002,9516,9233,9407,9009" at bounding box center [318, 202] width 73 height 7
click at [241, 194] on div "0 0 0 0 0 0 0 0 0 0 0 0 0 0 0 0 0 Order / Delivery Received DD Jack Testing Acc…" at bounding box center [364, 167] width 513 height 335
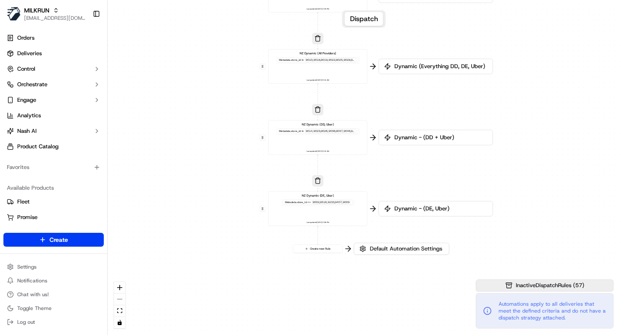
click at [531, 287] on span "Inactive Dispatch Rules ( 57 )" at bounding box center [550, 285] width 69 height 8
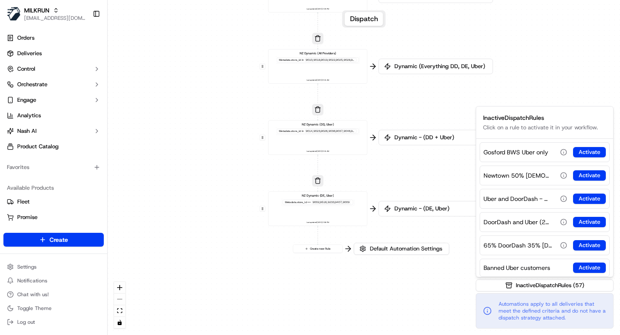
click at [424, 290] on div "0 0 0 0 0 0 0 0 0 0 0 0 0 0 0 0 0 Order / Delivery Received DD Jack Testing Acc…" at bounding box center [364, 167] width 513 height 335
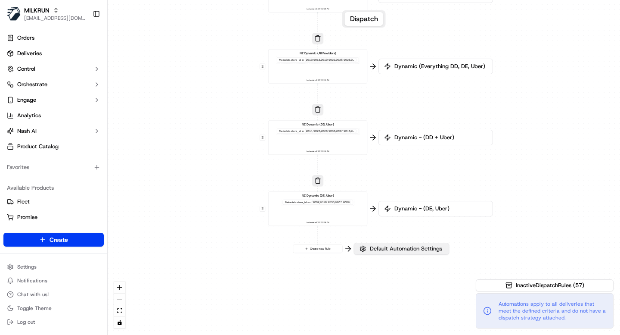
click at [388, 245] on span "Default Automation Settings" at bounding box center [406, 249] width 76 height 8
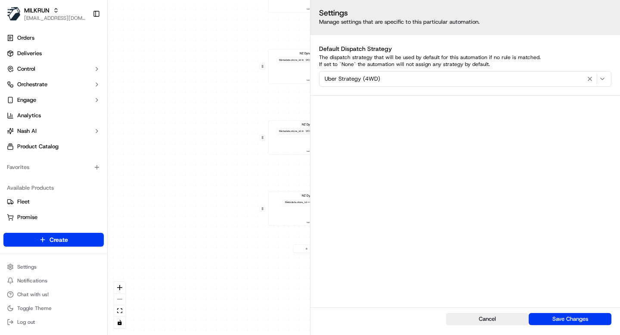
click at [230, 218] on div "0 0 0 0 0 0 0 0 0 0 0 0 0 0 0 0 0 Order / Delivery Received DD Jack Testing Acc…" at bounding box center [364, 167] width 513 height 335
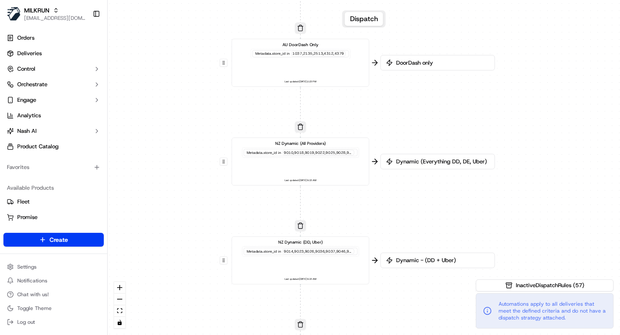
drag, startPoint x: 206, startPoint y: 70, endPoint x: 202, endPoint y: 237, distance: 166.8
click at [202, 237] on div "0 0 0 0 0 0 0 0 0 0 0 0 0 0 0 0 0 Order / Delivery Received DD Jack Testing Acc…" at bounding box center [364, 167] width 513 height 335
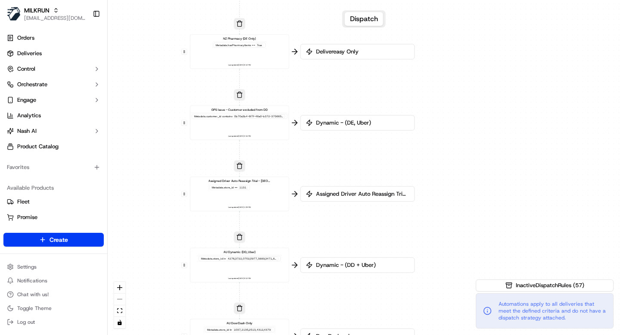
drag, startPoint x: 518, startPoint y: 83, endPoint x: 453, endPoint y: 334, distance: 259.5
click at [453, 334] on div "0 0 0 0 0 0 0 0 0 0 0 0 0 0 0 0 0 Order / Delivery Received DD Jack Testing Acc…" at bounding box center [364, 167] width 513 height 335
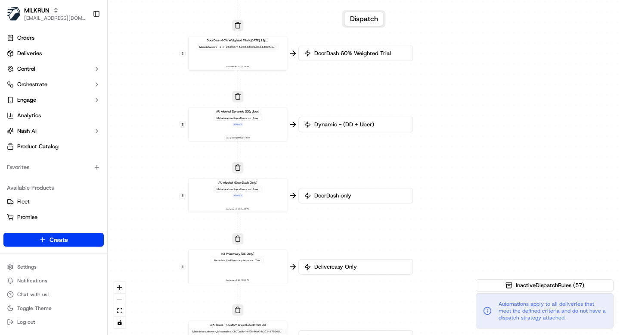
drag, startPoint x: 470, startPoint y: 20, endPoint x: 469, endPoint y: 317, distance: 296.8
click at [469, 317] on div "0 0 0 0 0 0 0 0 0 0 0 0 0 0 0 0 0 Order / Delivery Received DD Jack Testing Acc…" at bounding box center [364, 167] width 513 height 335
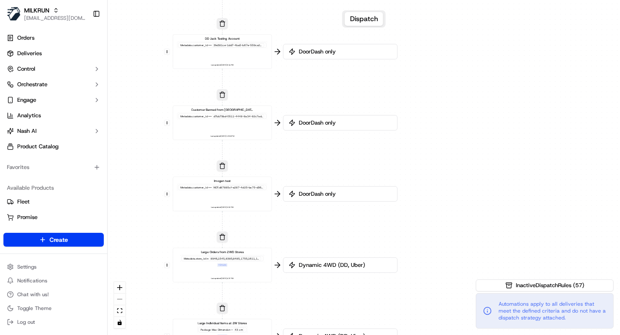
drag, startPoint x: 478, startPoint y: 62, endPoint x: 460, endPoint y: 334, distance: 272.5
click at [461, 334] on div "0 0 0 0 0 0 0 0 0 0 0 0 0 0 0 0 0 Order / Delivery Received DD Jack Testing Acc…" at bounding box center [364, 167] width 513 height 335
click at [439, 306] on div "0 0 0 0 0 0 0 0 0 0 0 0 0 0 0 0 0 Order / Delivery Received DD Jack Testing Acc…" at bounding box center [364, 167] width 513 height 335
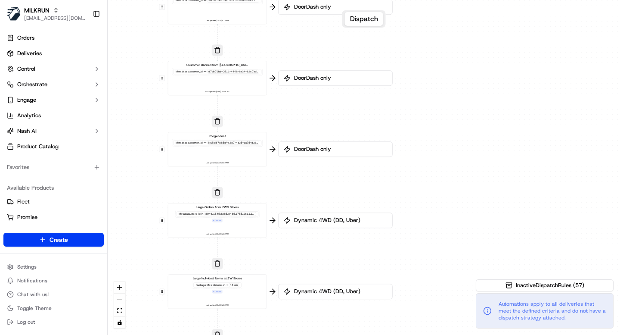
drag, startPoint x: 439, startPoint y: 103, endPoint x: 434, endPoint y: 334, distance: 231.4
click at [434, 334] on div "0 0 0 0 0 0 0 0 0 0 0 0 0 0 0 0 0 Order / Delivery Received DD Jack Testing Acc…" at bounding box center [364, 167] width 513 height 335
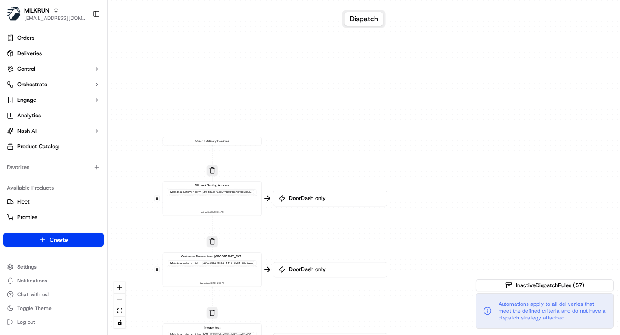
drag, startPoint x: 420, startPoint y: 242, endPoint x: 430, endPoint y: -59, distance: 301.3
click at [430, 0] on html "MILKRUN [EMAIL_ADDRESS][DOMAIN_NAME] Toggle Sidebar Orders Deliveries Control O…" at bounding box center [310, 167] width 620 height 335
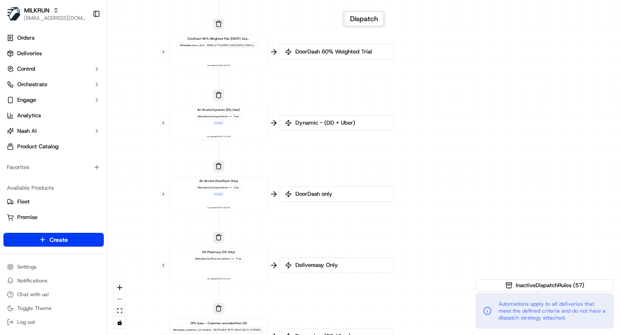
drag, startPoint x: 426, startPoint y: 276, endPoint x: 423, endPoint y: 33, distance: 243.4
click at [423, 34] on div "0 0 0 0 0 0 0 0 0 0 0 0 0 0 0 0 0 Order / Delivery Received DD Jack Testing Acc…" at bounding box center [364, 167] width 513 height 335
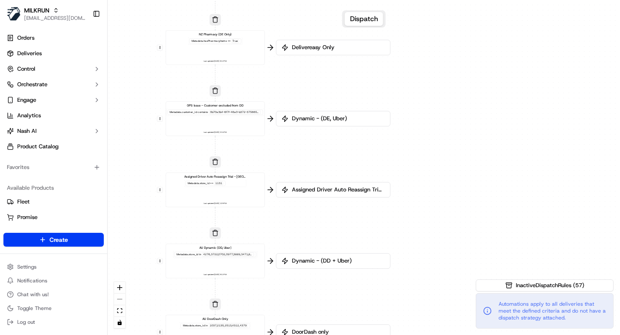
drag, startPoint x: 426, startPoint y: 309, endPoint x: 421, endPoint y: 91, distance: 218.1
click at [421, 91] on div "0 0 0 0 0 0 0 0 0 0 0 0 0 0 0 0 0 Order / Delivery Received DD Jack Testing Acc…" at bounding box center [364, 167] width 513 height 335
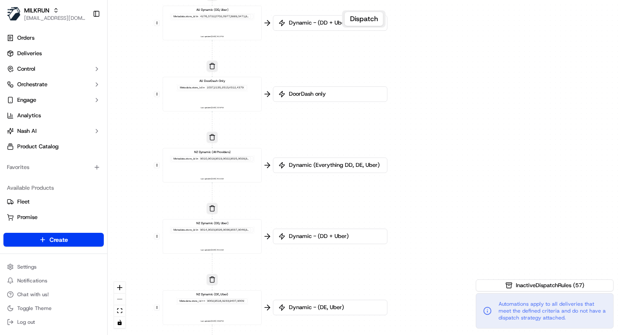
drag, startPoint x: 417, startPoint y: 287, endPoint x: 414, endPoint y: 61, distance: 225.8
click at [414, 61] on div "0 0 0 0 0 0 0 0 0 0 0 0 0 0 0 0 0 Order / Delivery Received DD Jack Testing Acc…" at bounding box center [364, 167] width 513 height 335
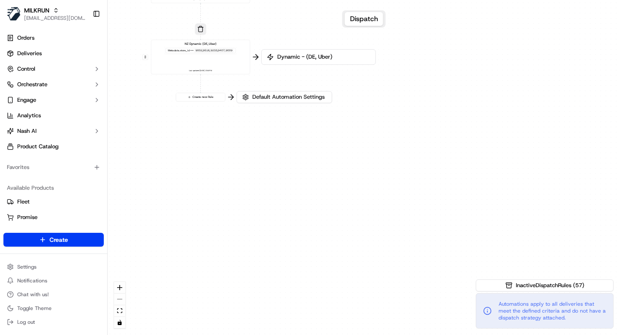
drag, startPoint x: 427, startPoint y: 305, endPoint x: 415, endPoint y: 72, distance: 233.8
click at [415, 72] on div "0 0 0 0 0 0 0 0 0 0 0 0 0 0 0 0 0 Order / Delivery Received DD Jack Testing Acc…" at bounding box center [364, 167] width 513 height 335
click at [220, 65] on div "NZ Dynamic (DE, Uber) Metadata .store_id == 9002,9516,9233,9407,9009 Last updat…" at bounding box center [199, 54] width 92 height 31
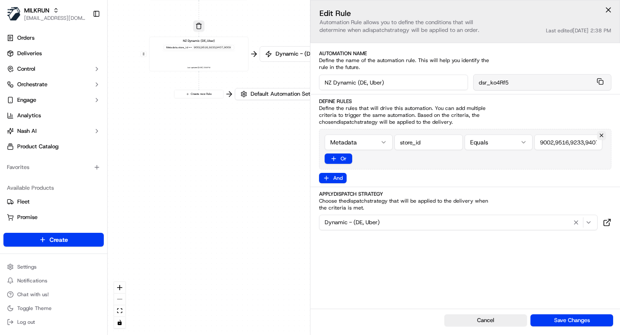
click at [469, 160] on div "Metadata Equals Or" at bounding box center [465, 149] width 293 height 40
click at [202, 145] on div "0 0 0 0 0 0 0 0 0 0 0 0 0 0 0 0 0 Order / Delivery Received DD Jack Testing Acc…" at bounding box center [364, 167] width 513 height 335
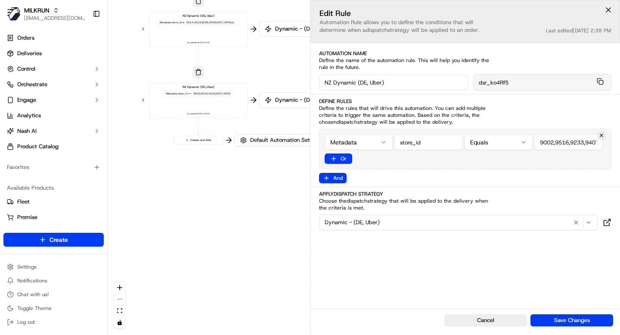
drag, startPoint x: 248, startPoint y: 34, endPoint x: 243, endPoint y: 136, distance: 102.6
click at [243, 136] on div "0 0 0 0 0 0 0 0 0 0 0 0 0 0 0 0 0 Order / Delivery Received DD Jack Testing Acc…" at bounding box center [364, 167] width 513 height 335
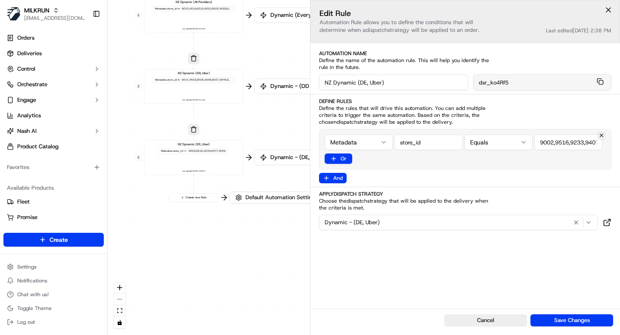
click at [205, 90] on div "NZ Dynamic (DD, Uber) Metadata .store_id in 9014,9023,9026,9036,9037,9046,9443,…" at bounding box center [194, 86] width 92 height 31
click at [217, 166] on div "NZ Dynamic (DE, Uber) Metadata .store_id == 9002,9516,9233,9407,9009 Last updat…" at bounding box center [194, 157] width 92 height 31
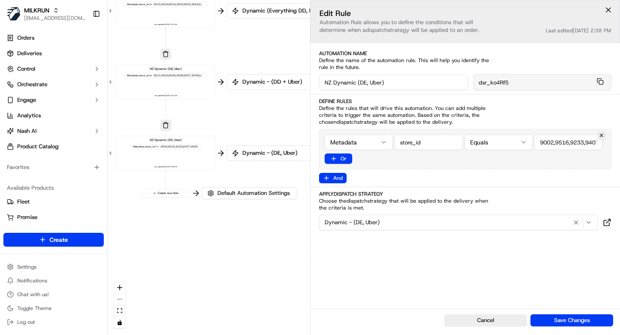
drag, startPoint x: 279, startPoint y: 271, endPoint x: 233, endPoint y: 262, distance: 47.5
click at [233, 262] on div "0 0 0 0 0 0 0 0 0 0 0 0 0 0 0 0 0 Order / Delivery Received DD Jack Testing Acc…" at bounding box center [364, 167] width 513 height 335
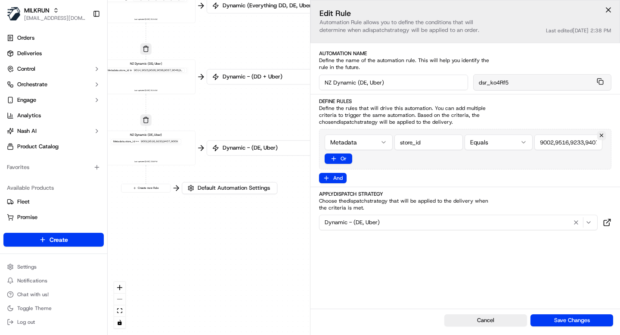
drag, startPoint x: 560, startPoint y: 138, endPoint x: 619, endPoint y: 139, distance: 59.0
click at [619, 139] on div "Define Rules Define the rules that will drive this automation. You can add mult…" at bounding box center [466, 140] width 310 height 85
click at [585, 141] on input "string" at bounding box center [569, 142] width 68 height 16
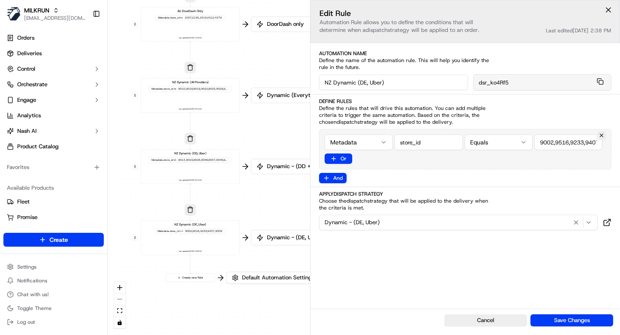
drag, startPoint x: 166, startPoint y: 95, endPoint x: 209, endPoint y: 185, distance: 99.2
click at [209, 185] on div "0 0 0 0 0 0 0 0 0 0 0 0 0 0 0 0 0 Order / Delivery Received DD Jack Testing Acc…" at bounding box center [364, 167] width 513 height 335
click at [207, 173] on div "NZ Dynamic (DD, Uber) Metadata .store_id in 9014,9023,9026,9036,9037,9046,9443,…" at bounding box center [189, 166] width 92 height 31
click at [211, 98] on div "NZ Dynamic (All Providers) Metadata .store_id in 9010,9018,9019,9022,9025,9028,…" at bounding box center [189, 95] width 92 height 31
click at [222, 27] on div "AU DoorDash Only Metadata .store_id in 1037,2135,2513,4312,4379 Last updated: 1…" at bounding box center [189, 24] width 92 height 31
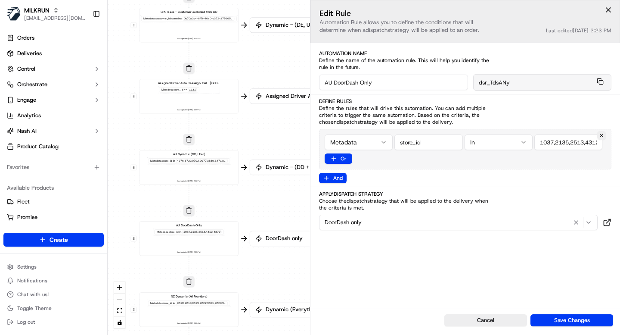
drag, startPoint x: 268, startPoint y: 59, endPoint x: 268, endPoint y: 265, distance: 205.5
click at [268, 265] on div "0 0 0 0 0 0 0 0 0 0 0 0 0 0 0 0 0 Order / Delivery Received DD Jack Testing Acc…" at bounding box center [364, 167] width 513 height 335
click at [226, 98] on div "Assigned Driver Auto Reassign Trial - Bankstown Metadata .store_id == 1131 Last…" at bounding box center [189, 96] width 92 height 31
click at [215, 33] on div "GPS Issue - Customer excluded from DD Metadata .customer_id contains 0b70a3b4-6…" at bounding box center [189, 25] width 92 height 31
drag, startPoint x: 224, startPoint y: 26, endPoint x: 228, endPoint y: 220, distance: 193.5
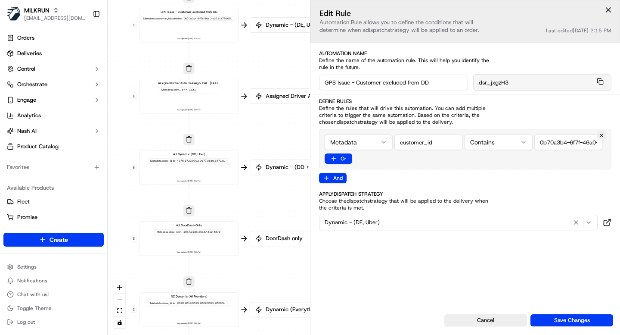
click at [228, 220] on div "0 0 0 0 0 0 0 0 0 0 0 0 0 0 0 0 0 Order / Delivery Received DD Jack Testing Acc…" at bounding box center [364, 167] width 513 height 335
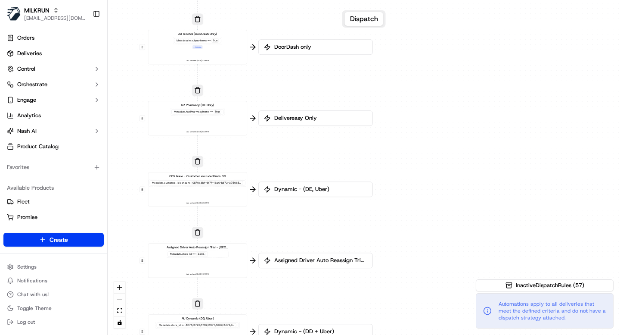
drag, startPoint x: 253, startPoint y: 53, endPoint x: 262, endPoint y: 217, distance: 164.4
click at [262, 217] on div "0 0 0 0 0 0 0 0 0 0 0 0 0 0 0 0 0 Order / Delivery Received DD Jack Testing Acc…" at bounding box center [364, 167] width 513 height 335
click at [214, 123] on div "NZ Pharmacy (DE Only) Metadata .hasPharmacyItems == True Last updated: 23/01/20…" at bounding box center [198, 118] width 92 height 31
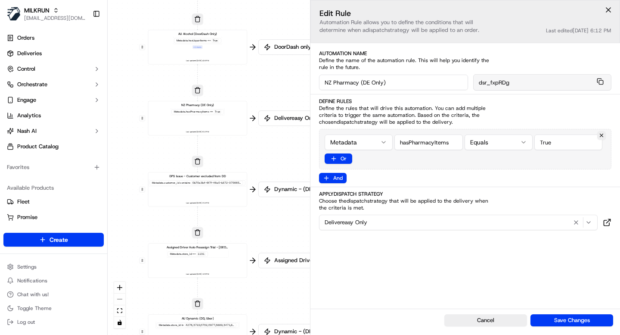
click at [206, 50] on div "AU Alcohol (DoorDash Only) Metadata .hasLiquorItems == True + 1 more Last updat…" at bounding box center [198, 47] width 92 height 31
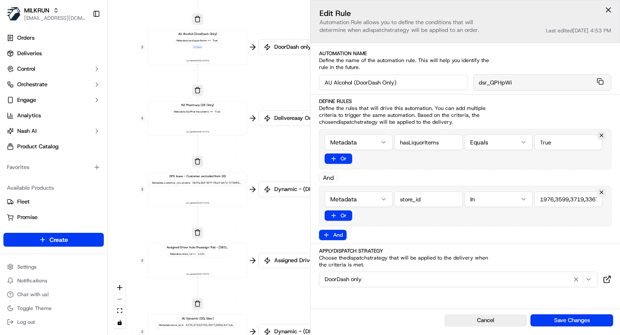
click at [230, 57] on div "AU Alcohol (DoorDash Only) Metadata .hasLiquorItems == True + 1 more Last updat…" at bounding box center [198, 47] width 92 height 31
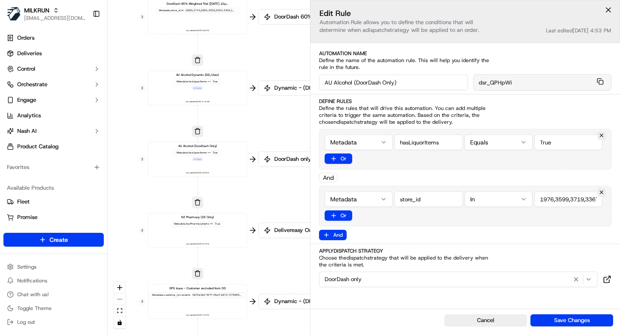
drag, startPoint x: 258, startPoint y: 15, endPoint x: 264, endPoint y: 222, distance: 207.3
click at [265, 222] on div "0 0 0 0 0 0 0 0 0 0 0 0 0 0 0 0 0 Order / Delivery Received DD Jack Testing Acc…" at bounding box center [364, 167] width 513 height 335
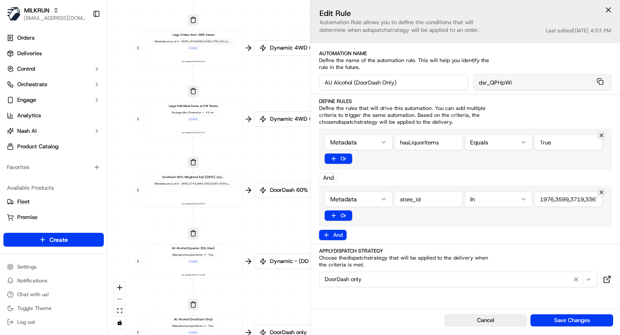
drag, startPoint x: 254, startPoint y: 150, endPoint x: 237, endPoint y: 246, distance: 97.5
click at [238, 246] on div "0 0 0 0 0 0 0 0 0 0 0 0 0 0 0 0 0 Order / Delivery Received DD Jack Testing Acc…" at bounding box center [364, 167] width 513 height 335
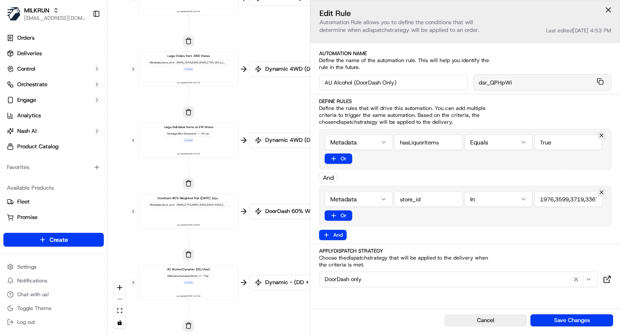
click at [215, 294] on div "AU Alcohol Dynamic (DD, Uber) Metadata .hasLiquorItems == True + 1 more Last up…" at bounding box center [189, 282] width 92 height 31
click at [221, 221] on div "DoorDash 60% Weighted Trial (July 24th 12pm) (13th Aug 5pm) Metadata .store_id …" at bounding box center [189, 211] width 92 height 31
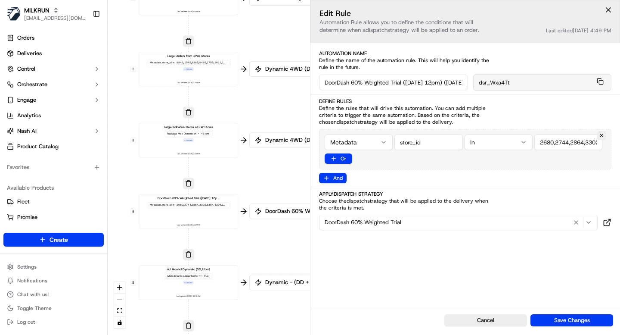
click at [225, 146] on div "Large Individual Items at 2W Stores Package Max Dimension > 43 cm + 1 more Last…" at bounding box center [189, 140] width 92 height 31
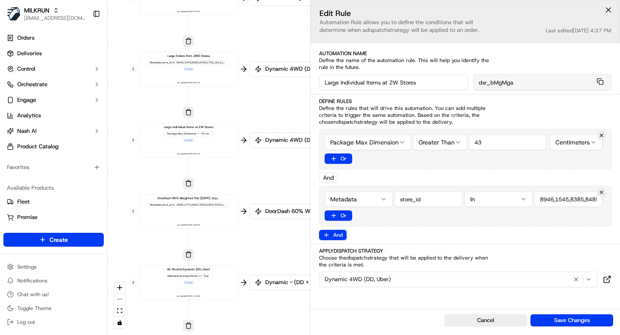
click at [206, 72] on div "Large Orders from 2WD Stores Metadata .store_id in 8946,1545,8385,8485,1755,161…" at bounding box center [189, 69] width 92 height 31
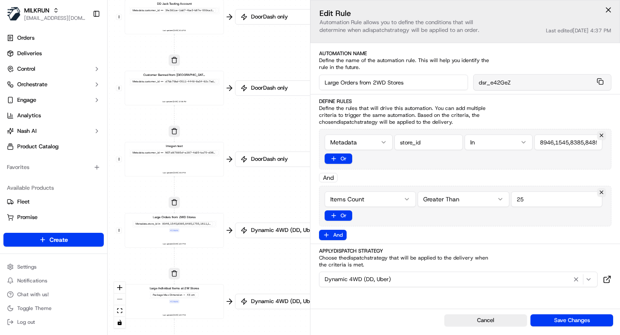
drag, startPoint x: 241, startPoint y: 32, endPoint x: 226, endPoint y: 205, distance: 173.4
click at [227, 205] on div "0 0 0 0 0 0 0 0 0 0 0 0 0 0 0 0 0 Order / Delivery Received DD Jack Testing Acc…" at bounding box center [364, 167] width 513 height 335
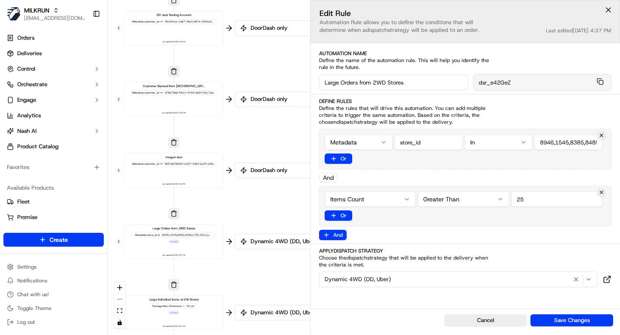
click at [210, 181] on div "Imogen test Metadata .customer_id == NOT:d87885cf-a287-4d25-ba75-d36f6a38f1ad L…" at bounding box center [174, 170] width 92 height 31
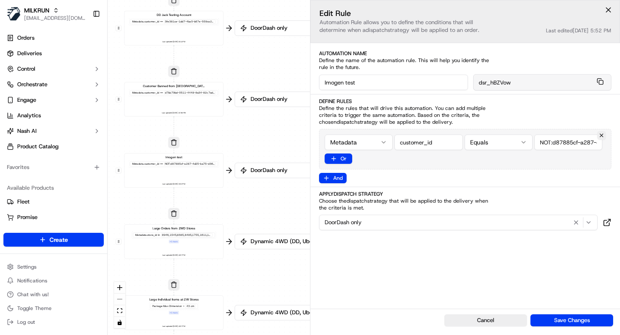
click at [188, 105] on div "Customer Banned from Uber Metadata .customer_id == d7bb79bd-0511-4448-8a34-82c7…" at bounding box center [174, 99] width 92 height 31
click at [207, 40] on div "DD Jack Testing Account Metadata .customer_id == 3fe381ce-1dd7-4ba5-b67e-559ca2…" at bounding box center [174, 28] width 92 height 31
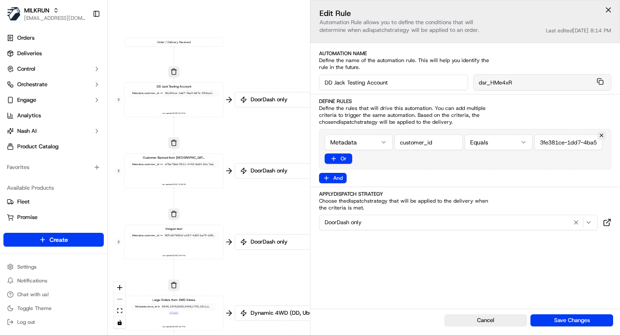
drag, startPoint x: 252, startPoint y: 58, endPoint x: 254, endPoint y: 203, distance: 145.6
click at [254, 203] on div "0 0 0 0 0 0 0 0 0 0 0 0 0 0 0 0 0 Order / Delivery Received DD Jack Testing Acc…" at bounding box center [364, 167] width 513 height 335
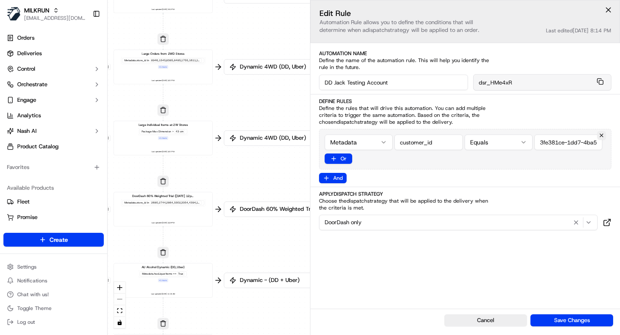
drag, startPoint x: 255, startPoint y: 290, endPoint x: 248, endPoint y: -37, distance: 327.5
click at [248, 0] on html "MILKRUN [EMAIL_ADDRESS][DOMAIN_NAME] Toggle Sidebar Orders Deliveries Control O…" at bounding box center [310, 167] width 620 height 335
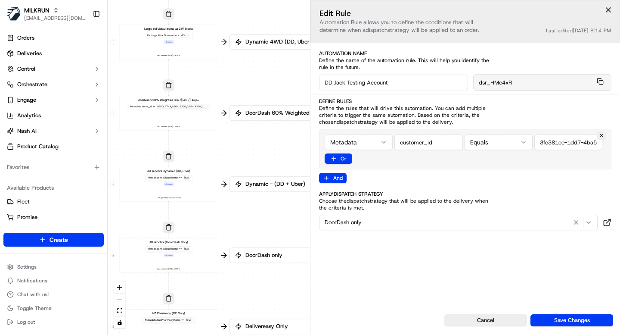
drag, startPoint x: 242, startPoint y: 247, endPoint x: 243, endPoint y: -51, distance: 298.1
click at [243, 0] on html "MILKRUN [EMAIL_ADDRESS][DOMAIN_NAME] Toggle Sidebar Orders Deliveries Control O…" at bounding box center [310, 167] width 620 height 335
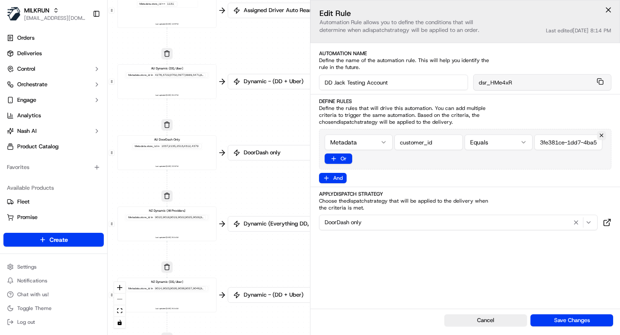
drag, startPoint x: 234, startPoint y: 295, endPoint x: 235, endPoint y: -52, distance: 347.2
click at [235, 0] on html "MILKRUN [EMAIL_ADDRESS][DOMAIN_NAME] Toggle Sidebar Orders Deliveries Control O…" at bounding box center [310, 167] width 620 height 335
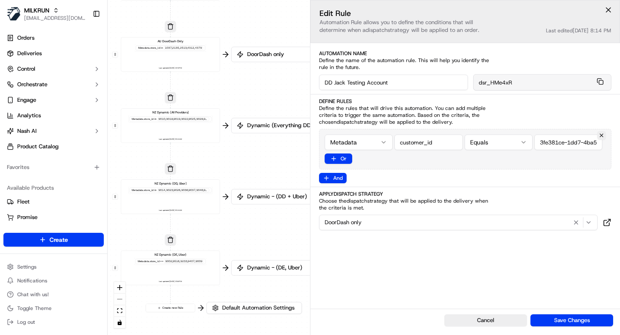
click at [184, 272] on div "NZ Dynamic (DE, Uber) Metadata .store_id == 9002,9516,9233,9407,9009 Last updat…" at bounding box center [171, 267] width 92 height 31
click at [483, 138] on html "MILKRUN [EMAIL_ADDRESS][DOMAIN_NAME] Toggle Sidebar Orders Deliveries Control O…" at bounding box center [310, 167] width 620 height 335
click at [572, 319] on button "Save Changes" at bounding box center [572, 320] width 83 height 12
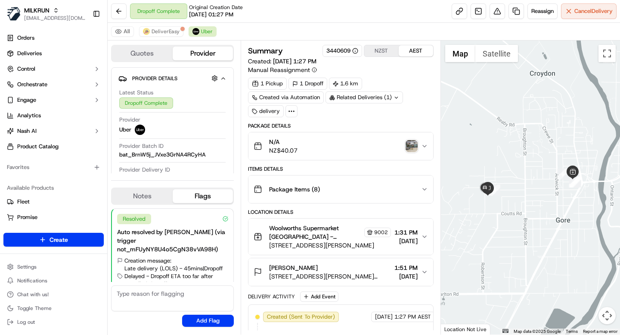
scroll to position [47, 0]
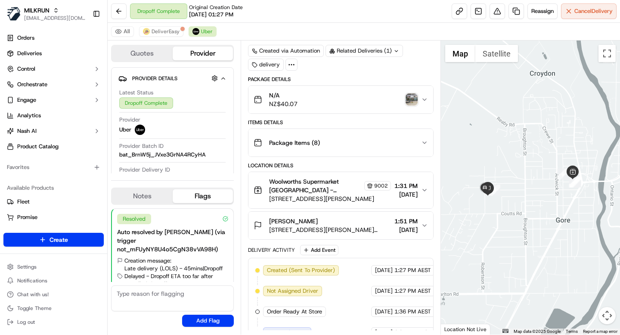
click at [292, 64] on icon at bounding box center [292, 65] width 8 height 8
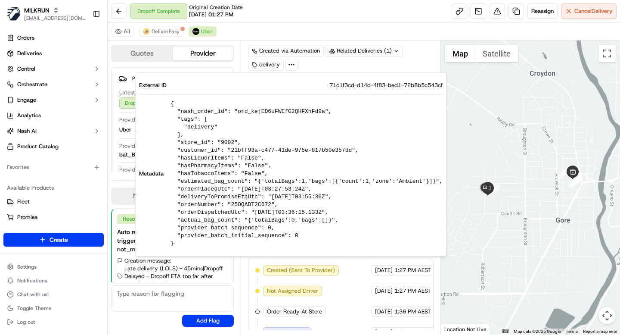
click at [393, 82] on span "71c1f3cd-d14d-4f83-bed1-72b8b5c543cf" at bounding box center [386, 85] width 113 height 8
copy span "71c1f3cd-d14d-4f83-bed1-72b8b5c543cf"
click at [227, 142] on pre "{ "nash_order_id": "ord_kejED6uFWEfG2QHFXhFd9a", "tags": [ "delivery" ], "store…" at bounding box center [307, 173] width 272 height 147
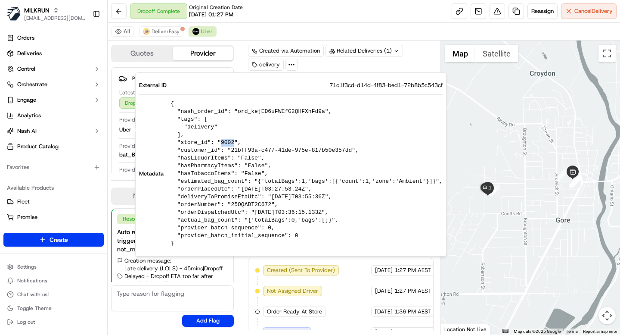
click at [227, 142] on pre "{ "nash_order_id": "ord_kejED6uFWEfG2QHFXhFd9a", "tags": [ "delivery" ], "store…" at bounding box center [307, 173] width 272 height 147
copy pre "9002"
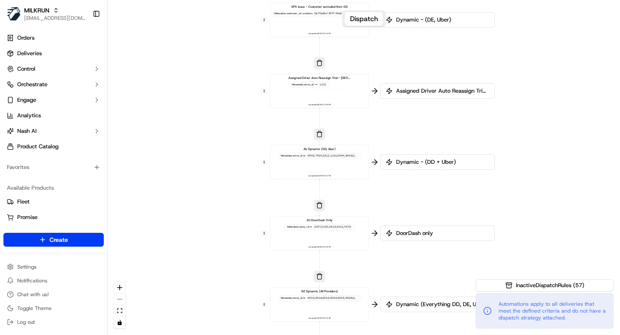
drag, startPoint x: 259, startPoint y: 252, endPoint x: 215, endPoint y: -43, distance: 298.7
click at [215, 0] on html "MILKRUN [EMAIL_ADDRESS][DOMAIN_NAME] Toggle Sidebar Orders Deliveries Control O…" at bounding box center [310, 167] width 620 height 335
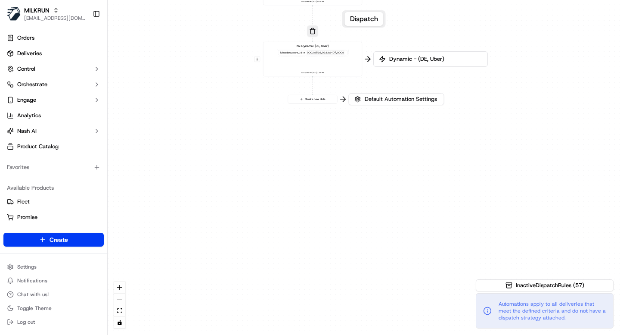
drag, startPoint x: 255, startPoint y: 286, endPoint x: 252, endPoint y: -67, distance: 352.4
click at [252, 0] on html "MILKRUN [EMAIL_ADDRESS][DOMAIN_NAME] Toggle Sidebar Orders Deliveries Control O…" at bounding box center [310, 167] width 620 height 335
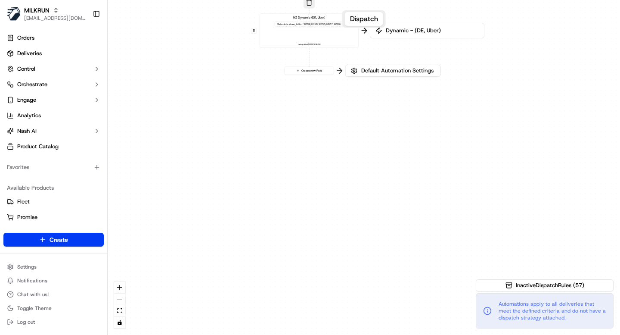
click at [316, 35] on div "NZ Dynamic (DE, Uber) Metadata .store_id in 9002,9516,9233,9407,9009 Last updat…" at bounding box center [310, 31] width 92 height 31
